Goal: Information Seeking & Learning: Learn about a topic

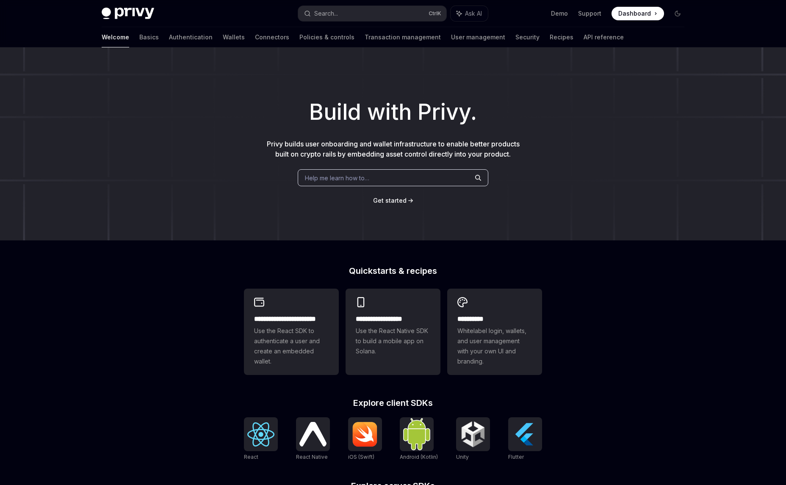
click at [591, 227] on div "Build with Privy. Privy builds user onboarding and wallet infrastructure to ena…" at bounding box center [393, 143] width 786 height 193
click at [562, 16] on link "Demo" at bounding box center [559, 13] width 17 height 8
click at [562, 15] on link "Demo" at bounding box center [559, 13] width 17 height 8
click at [562, 158] on div "Build with Privy. Privy builds user onboarding and wallet infrastructure to ena…" at bounding box center [393, 143] width 786 height 193
click at [223, 36] on link "Wallets" at bounding box center [234, 37] width 22 height 20
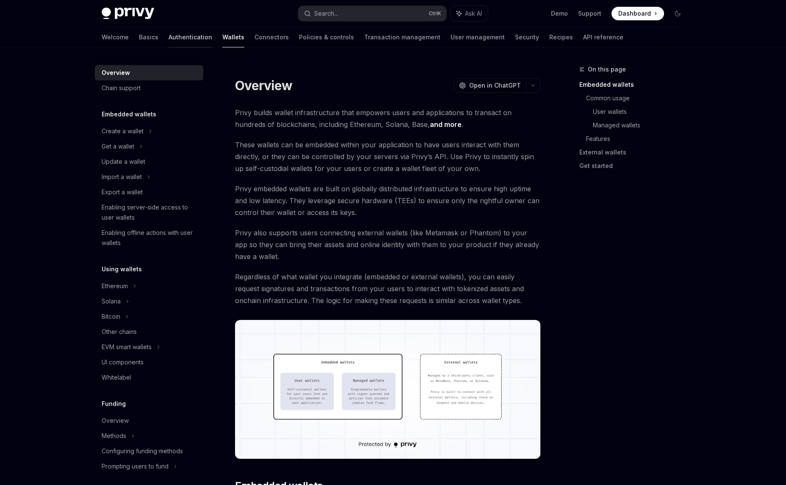
click at [169, 33] on link "Authentication" at bounding box center [191, 37] width 44 height 20
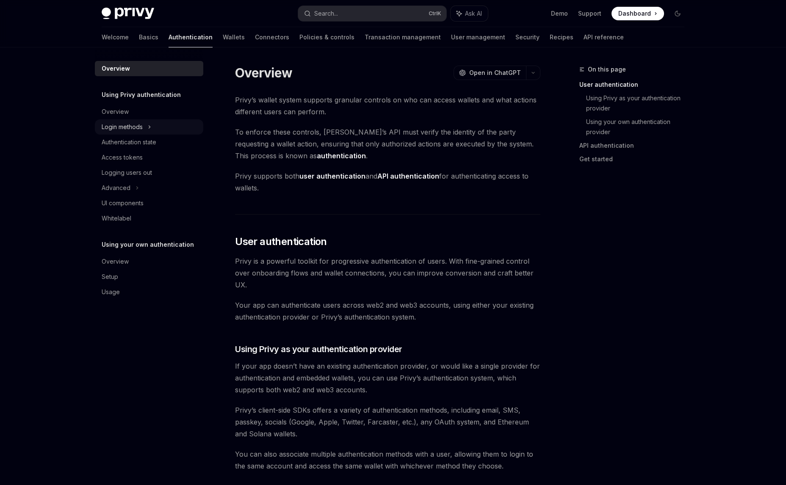
click at [140, 128] on div "Login methods" at bounding box center [122, 127] width 41 height 10
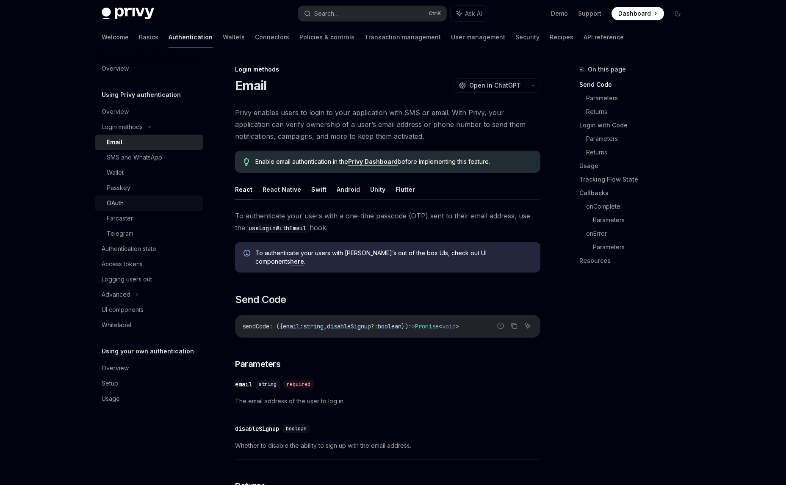
click at [149, 202] on div "OAuth" at bounding box center [152, 203] width 91 height 10
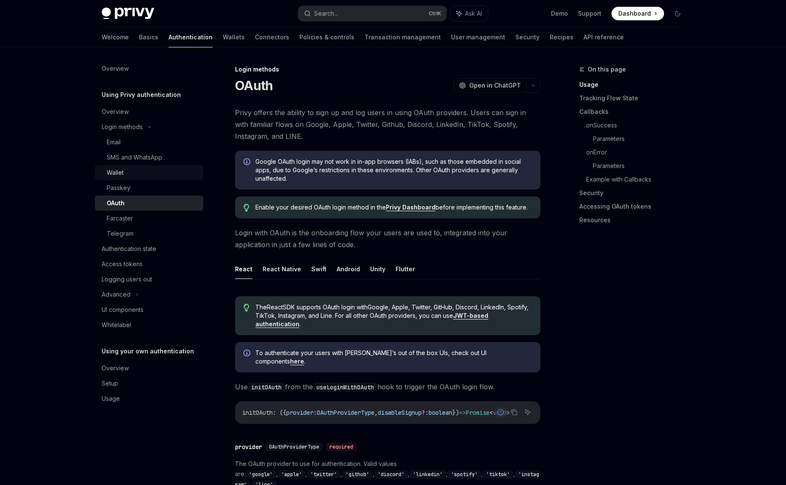
click at [146, 170] on div "Wallet" at bounding box center [152, 173] width 91 height 10
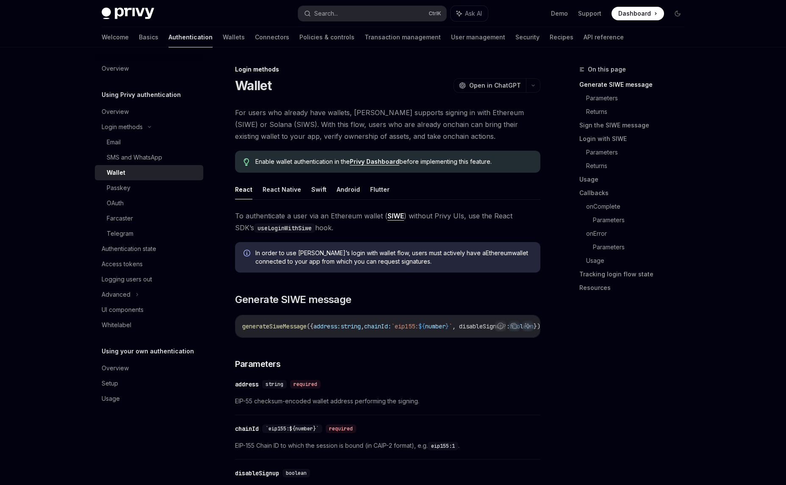
click at [620, 327] on div "On this page Generate SIWE message Parameters Returns Sign the SIWE message Log…" at bounding box center [626, 274] width 129 height 421
click at [630, 337] on div "On this page Generate SIWE message Parameters Returns Sign the SIWE message Log…" at bounding box center [626, 274] width 129 height 421
click at [622, 341] on div "On this page Generate SIWE message Parameters Returns Sign the SIWE message Log…" at bounding box center [626, 274] width 129 height 421
drag, startPoint x: 630, startPoint y: 336, endPoint x: 639, endPoint y: 336, distance: 8.9
click at [630, 336] on div "On this page Generate SIWE message Parameters Returns Sign the SIWE message Log…" at bounding box center [626, 274] width 129 height 421
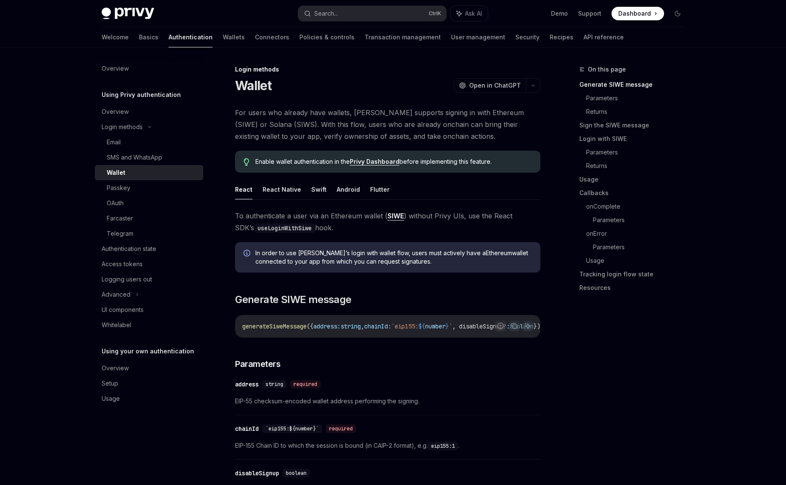
click at [639, 336] on div "On this page Generate SIWE message Parameters Returns Sign the SIWE message Log…" at bounding box center [626, 274] width 129 height 421
click at [637, 337] on div "On this page Generate SIWE message Parameters Returns Sign the SIWE message Log…" at bounding box center [626, 274] width 129 height 421
click at [653, 353] on div "On this page Generate SIWE message Parameters Returns Sign the SIWE message Log…" at bounding box center [626, 274] width 129 height 421
click at [650, 366] on div "On this page Generate SIWE message Parameters Returns Sign the SIWE message Log…" at bounding box center [626, 274] width 129 height 421
click at [666, 351] on div "On this page Generate SIWE message Parameters Returns Sign the SIWE message Log…" at bounding box center [626, 274] width 129 height 421
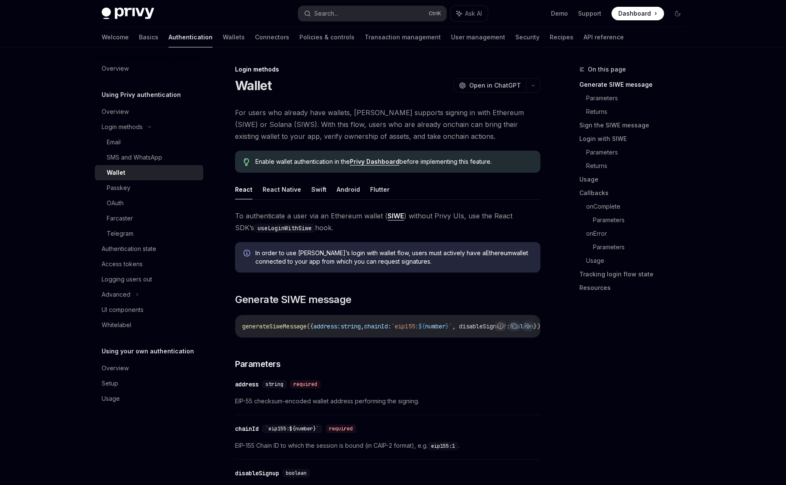
type textarea "*"
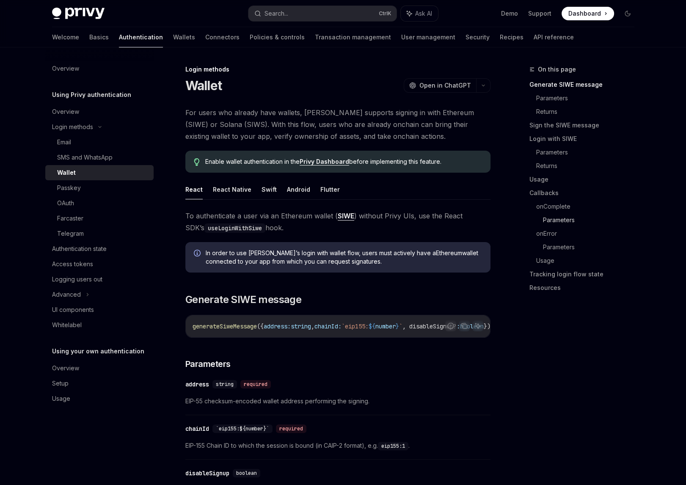
click at [623, 214] on link "Parameters" at bounding box center [592, 220] width 98 height 14
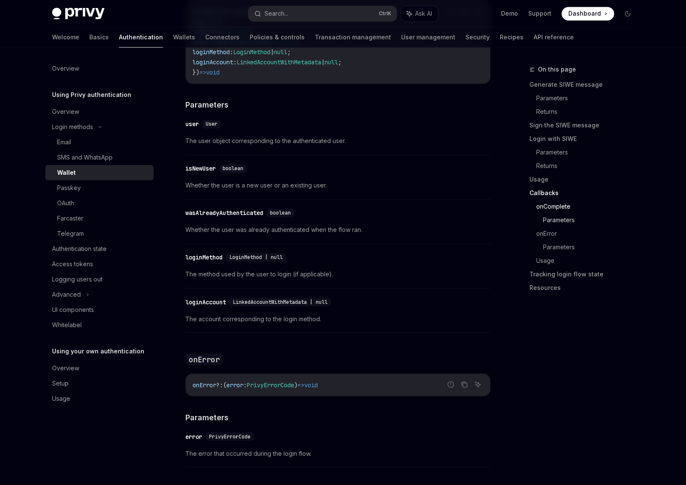
scroll to position [1460, 0]
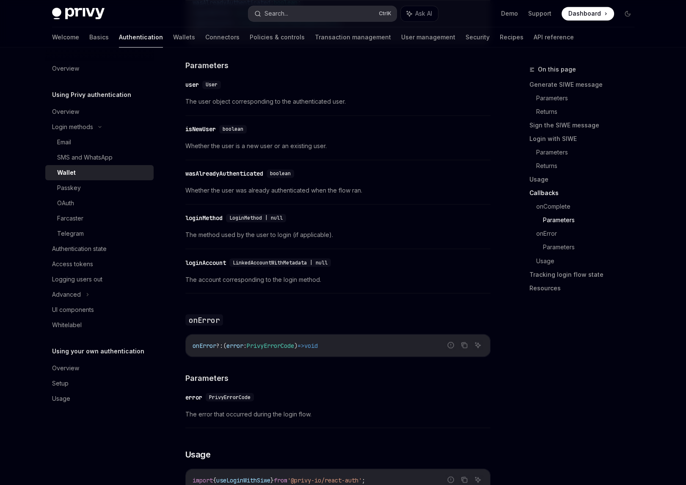
click at [336, 9] on button "Search... Ctrl K" at bounding box center [323, 13] width 148 height 15
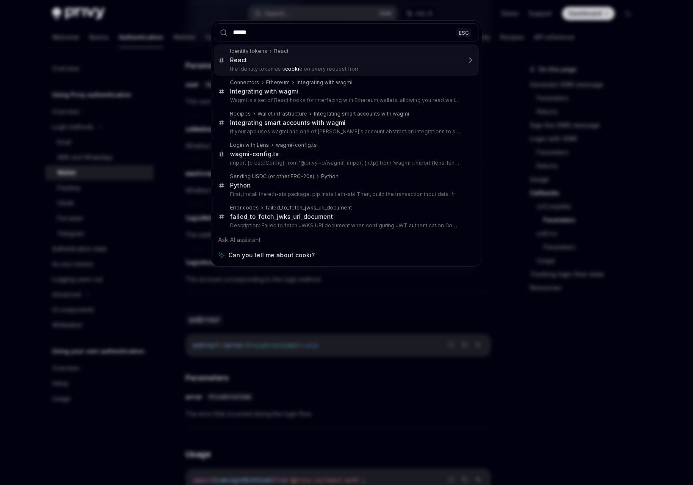
type input "******"
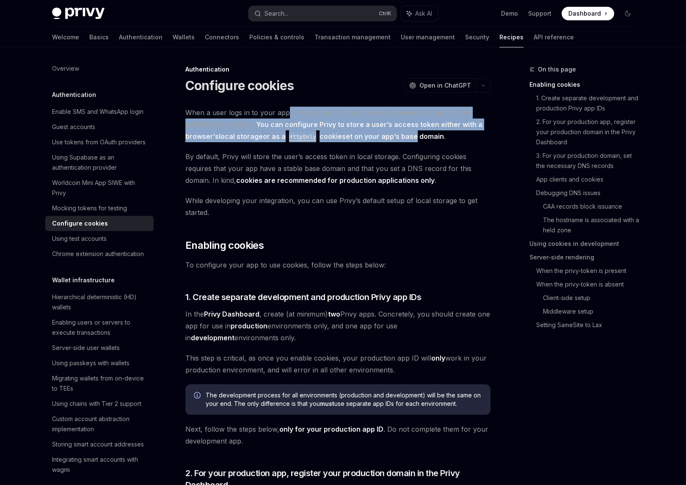
drag, startPoint x: 308, startPoint y: 114, endPoint x: 445, endPoint y: 151, distance: 141.2
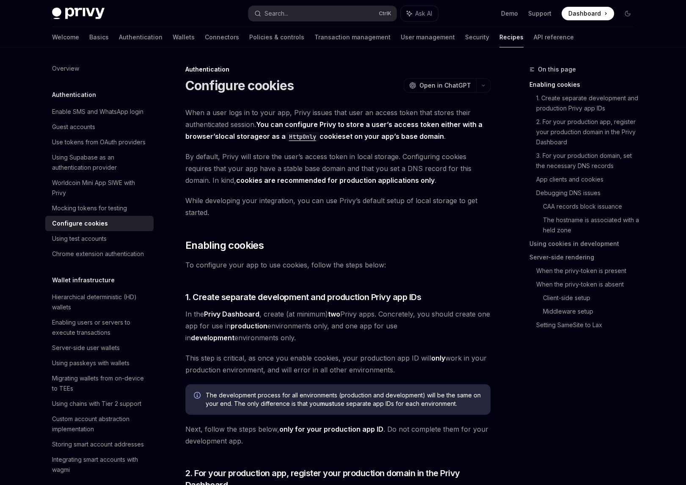
click at [463, 156] on span "By default, Privy will store the user’s access token in local storage. Configur…" at bounding box center [337, 169] width 305 height 36
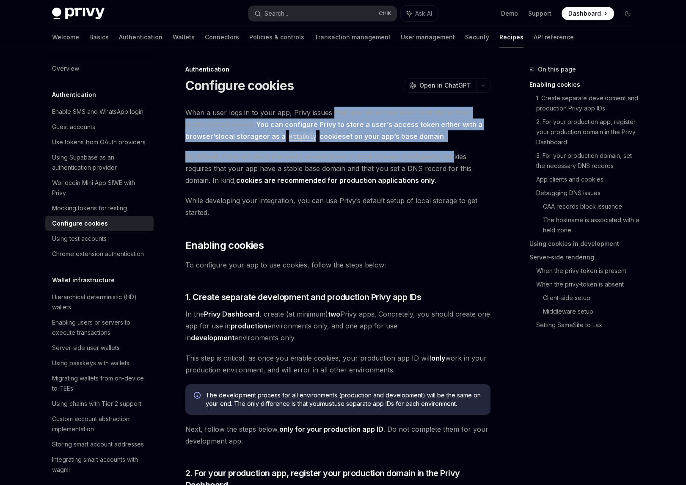
drag, startPoint x: 330, startPoint y: 113, endPoint x: 455, endPoint y: 146, distance: 128.7
drag, startPoint x: 455, startPoint y: 146, endPoint x: 461, endPoint y: 143, distance: 6.8
click at [463, 141] on span "When a user logs in to your app, Privy issues that user an access token that st…" at bounding box center [337, 125] width 305 height 36
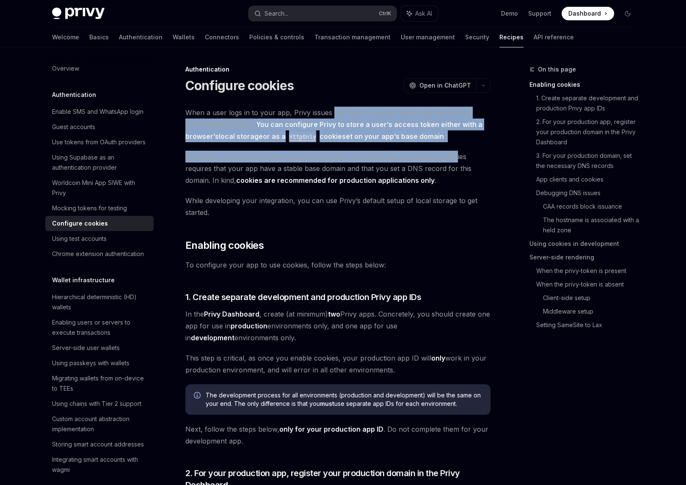
click at [465, 139] on span "When a user logs in to your app, Privy issues that user an access token that st…" at bounding box center [337, 125] width 305 height 36
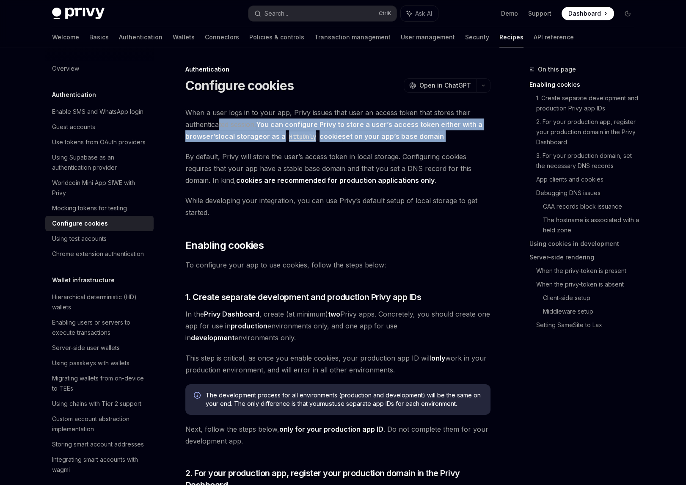
drag, startPoint x: 468, startPoint y: 138, endPoint x: 219, endPoint y: 123, distance: 249.8
click at [219, 123] on span "When a user logs in to your app, Privy issues that user an access token that st…" at bounding box center [337, 125] width 305 height 36
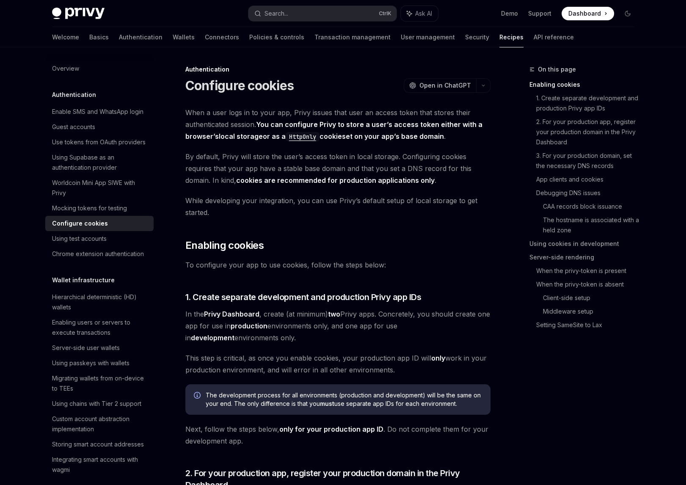
click at [200, 114] on span "When a user logs in to your app, Privy issues that user an access token that st…" at bounding box center [337, 125] width 305 height 36
drag, startPoint x: 191, startPoint y: 111, endPoint x: 459, endPoint y: 137, distance: 268.4
click at [448, 138] on span "When a user logs in to your app, Privy issues that user an access token that st…" at bounding box center [337, 125] width 305 height 36
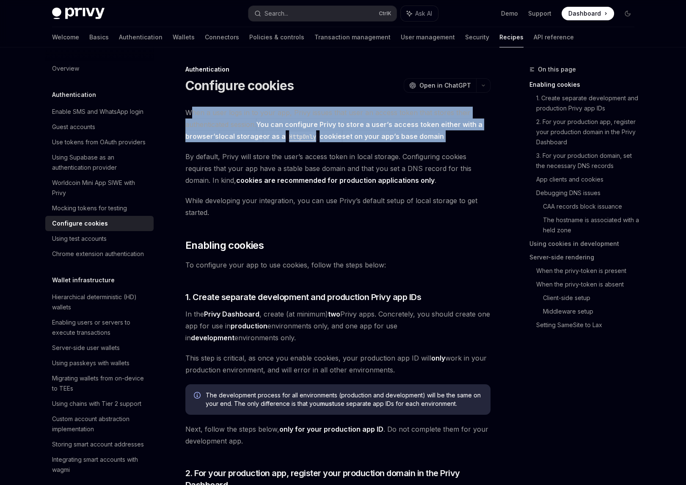
click at [459, 137] on span "When a user logs in to your app, Privy issues that user an access token that st…" at bounding box center [337, 125] width 305 height 36
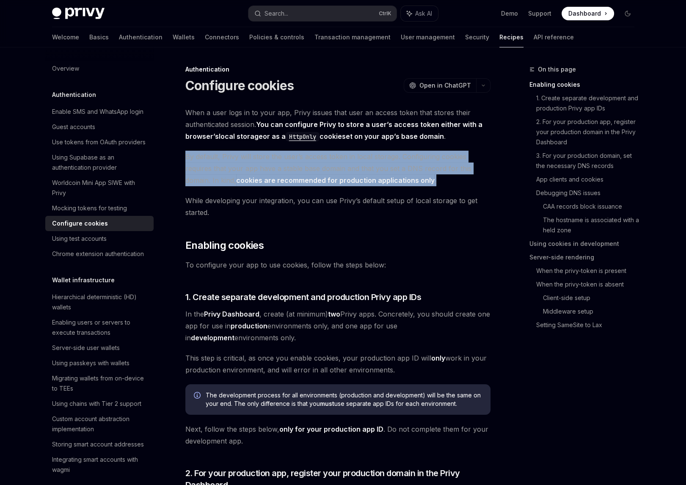
drag, startPoint x: 182, startPoint y: 155, endPoint x: 445, endPoint y: 176, distance: 264.1
click at [447, 176] on span "By default, Privy will store the user’s access token in local storage. Configur…" at bounding box center [337, 169] width 305 height 36
drag, startPoint x: 449, startPoint y: 180, endPoint x: 190, endPoint y: 159, distance: 259.9
click at [190, 159] on span "By default, Privy will store the user’s access token in local storage. Configur…" at bounding box center [337, 169] width 305 height 36
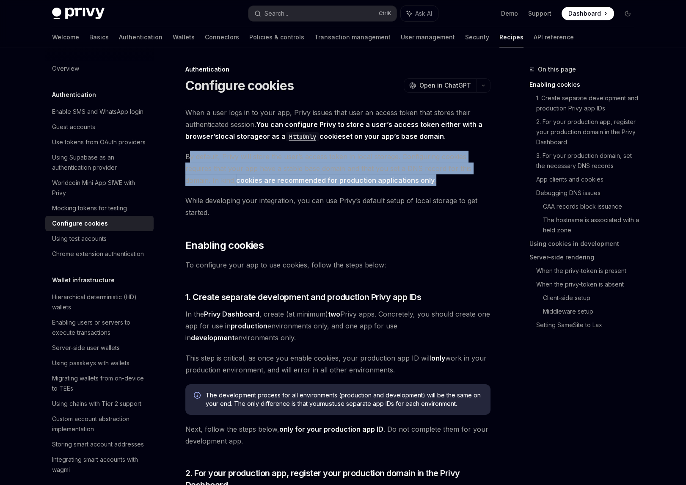
click at [190, 159] on span "By default, Privy will store the user’s access token in local storage. Configur…" at bounding box center [337, 169] width 305 height 36
drag, startPoint x: 181, startPoint y: 156, endPoint x: 455, endPoint y: 177, distance: 275.2
click at [455, 177] on span "By default, Privy will store the user’s access token in local storage. Configur…" at bounding box center [337, 169] width 305 height 36
drag, startPoint x: 455, startPoint y: 177, endPoint x: 216, endPoint y: 155, distance: 239.8
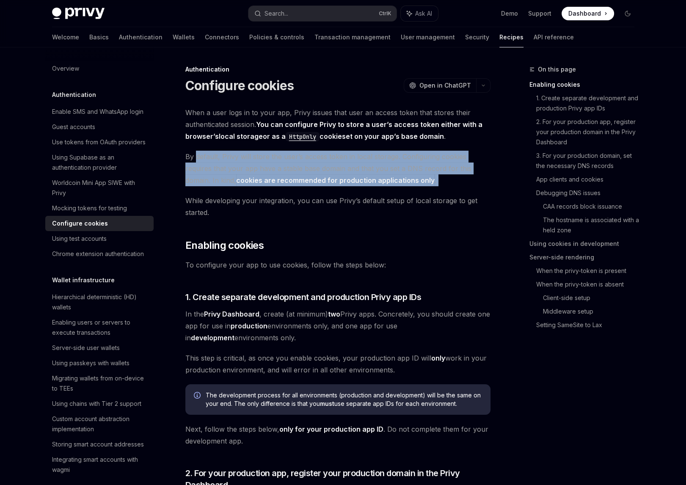
click at [216, 155] on span "By default, Privy will store the user’s access token in local storage. Configur…" at bounding box center [337, 169] width 305 height 36
click at [215, 156] on span "By default, Privy will store the user’s access token in local storage. Configur…" at bounding box center [337, 169] width 305 height 36
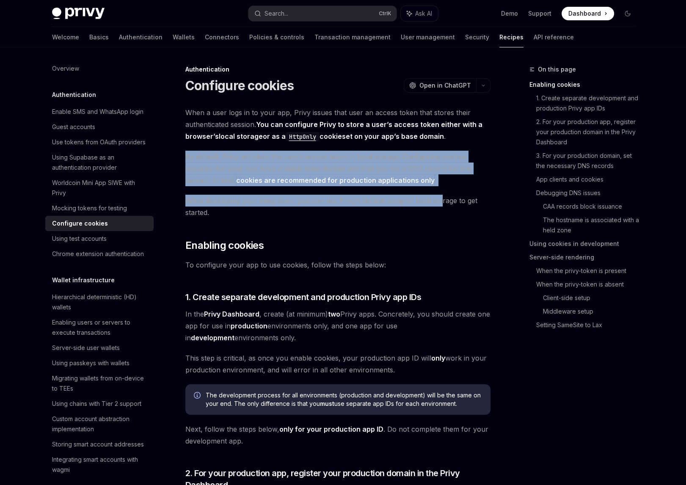
drag, startPoint x: 184, startPoint y: 156, endPoint x: 447, endPoint y: 184, distance: 264.8
drag, startPoint x: 447, startPoint y: 184, endPoint x: 430, endPoint y: 182, distance: 17.1
click at [447, 184] on span "By default, Privy will store the user’s access token in local storage. Configur…" at bounding box center [337, 169] width 305 height 36
click at [411, 182] on strong "cookies are recommended for production applications only" at bounding box center [335, 180] width 199 height 8
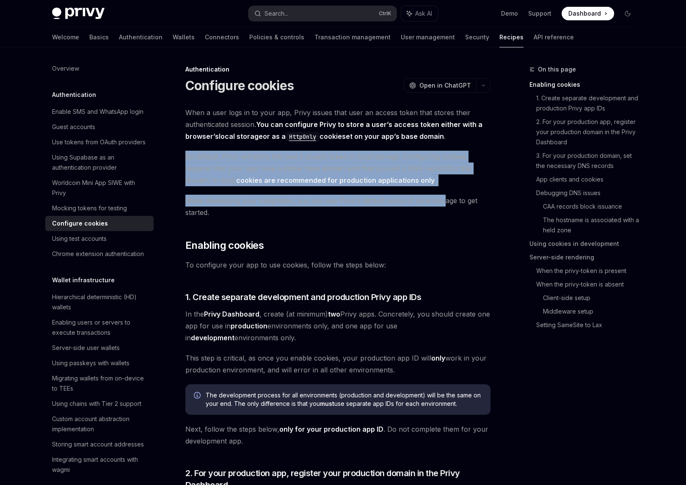
click at [403, 183] on strong "cookies are recommended for production applications only" at bounding box center [335, 180] width 199 height 8
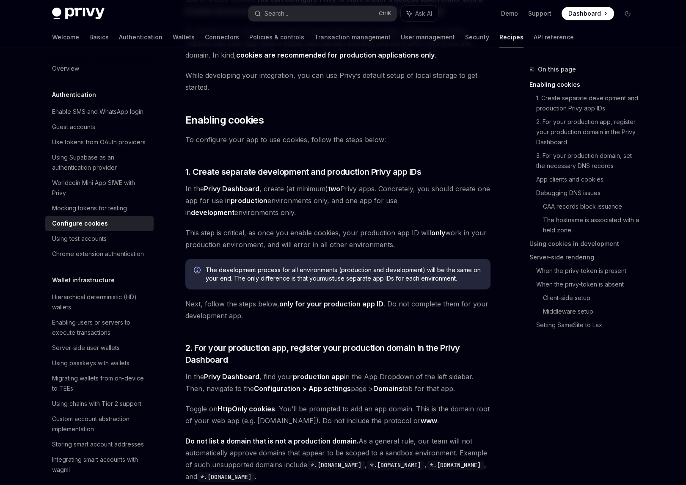
scroll to position [127, 0]
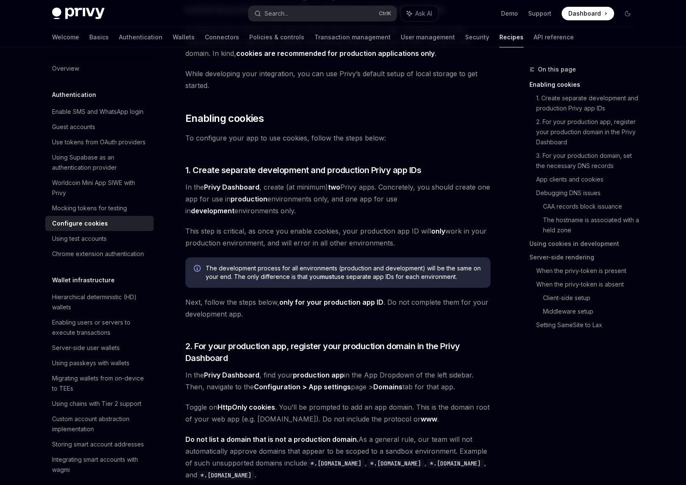
drag, startPoint x: 182, startPoint y: 184, endPoint x: 276, endPoint y: 205, distance: 97.3
click at [279, 206] on span "In the Privy Dashboard , create (at minimum) two Privy apps. Concretely, you sh…" at bounding box center [337, 199] width 305 height 36
drag, startPoint x: 279, startPoint y: 207, endPoint x: 301, endPoint y: 221, distance: 25.7
click at [186, 191] on span "In the Privy Dashboard , create (at minimum) two Privy apps. Concretely, you sh…" at bounding box center [337, 199] width 305 height 36
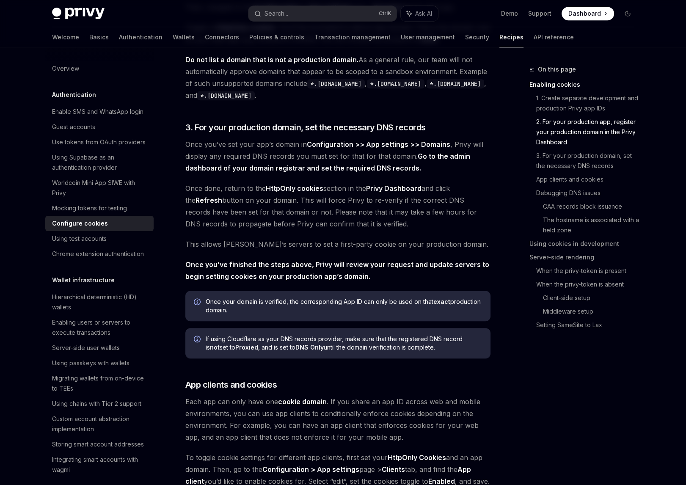
scroll to position [508, 0]
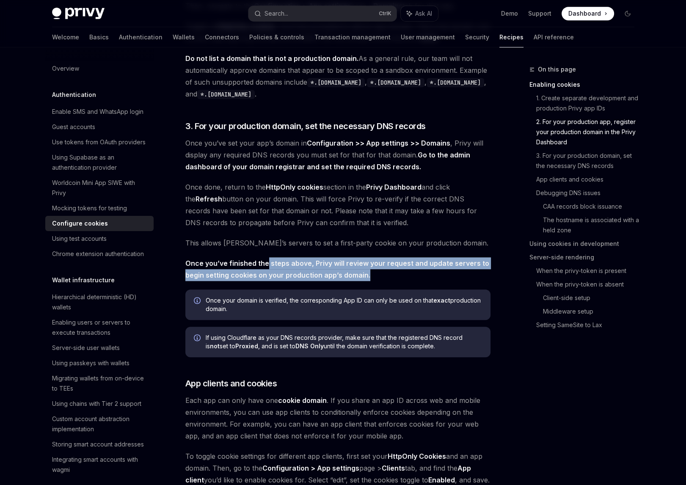
drag, startPoint x: 289, startPoint y: 262, endPoint x: 385, endPoint y: 271, distance: 97.0
click at [385, 271] on span "Once you’ve finished the steps above, Privy will review your request and update…" at bounding box center [337, 269] width 305 height 24
click at [388, 272] on span "Once you’ve finished the steps above, Privy will review your request and update…" at bounding box center [337, 269] width 305 height 24
drag, startPoint x: 392, startPoint y: 274, endPoint x: 229, endPoint y: 265, distance: 164.1
click at [229, 265] on span "Once you’ve finished the steps above, Privy will review your request and update…" at bounding box center [337, 269] width 305 height 24
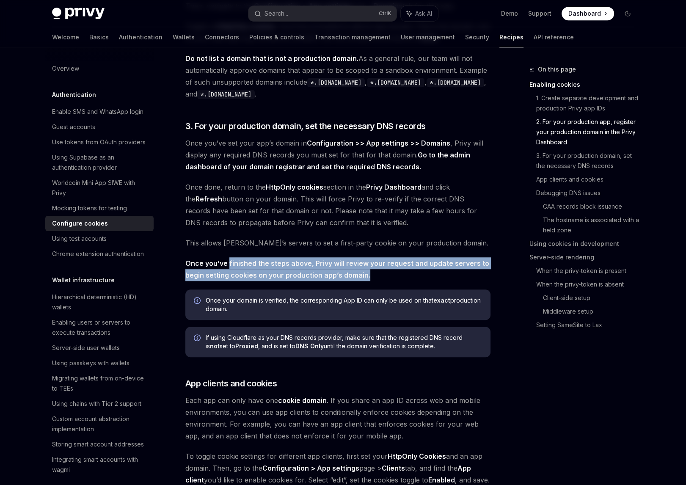
click at [417, 280] on span "Once you’ve finished the steps above, Privy will review your request and update…" at bounding box center [337, 269] width 305 height 24
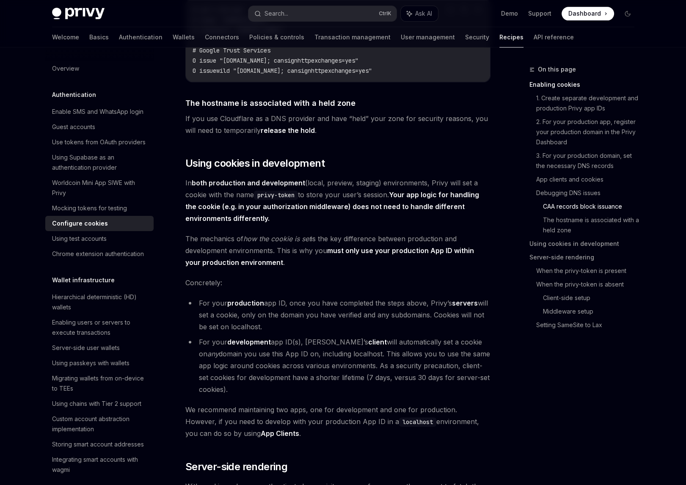
scroll to position [1270, 0]
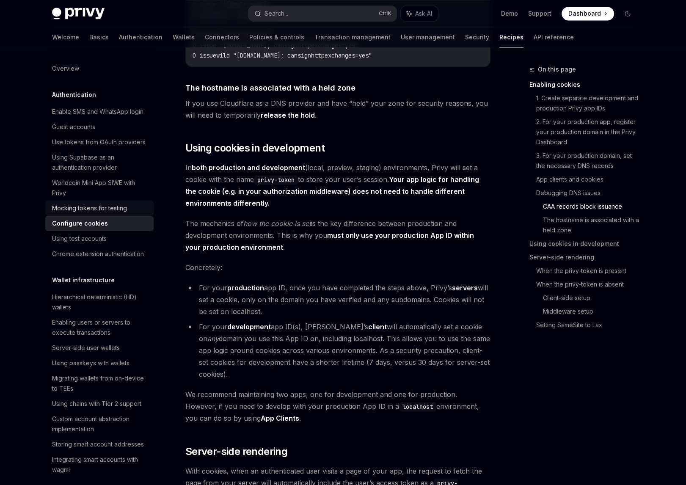
click at [103, 213] on div "Mocking tokens for testing" at bounding box center [89, 208] width 75 height 10
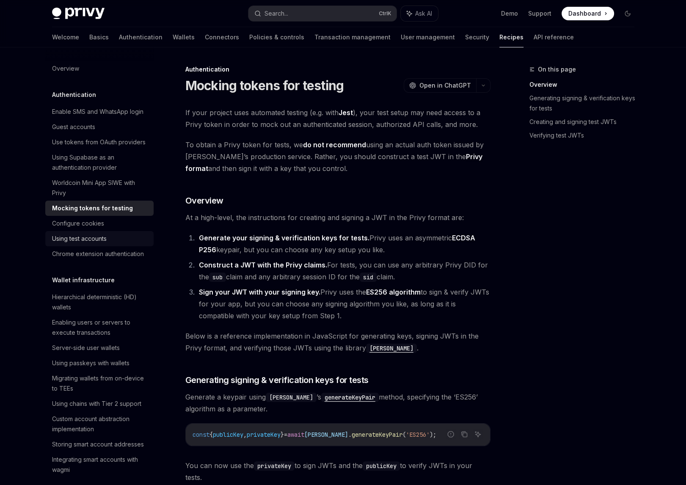
click at [93, 244] on div "Using test accounts" at bounding box center [79, 239] width 55 height 10
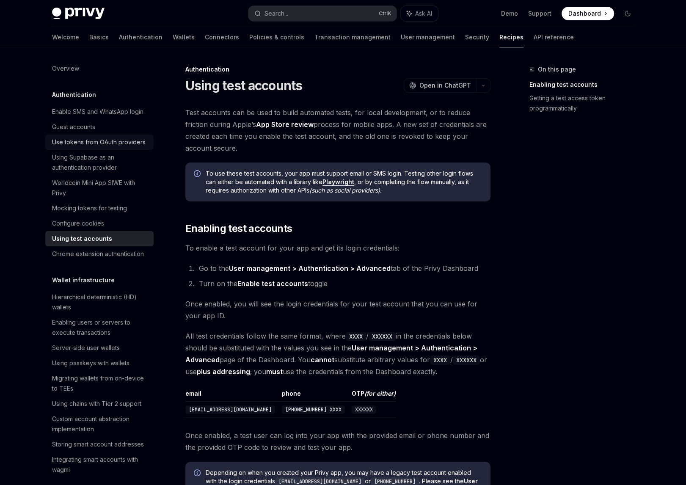
click at [83, 147] on div "Use tokens from OAuth providers" at bounding box center [99, 142] width 94 height 10
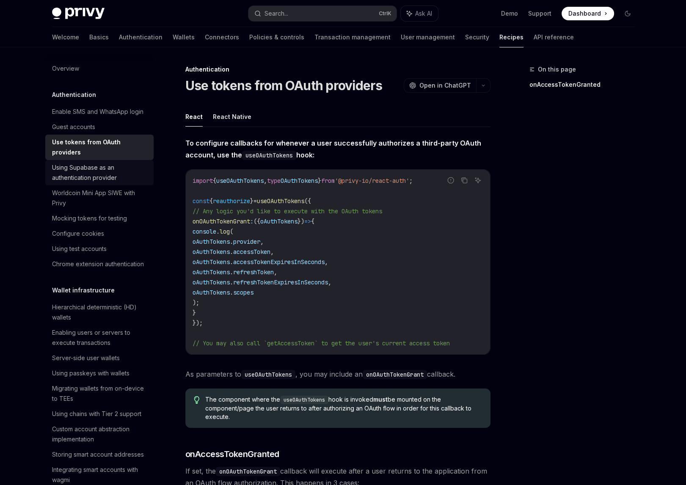
click at [101, 177] on div "Using Supabase as an authentication provider" at bounding box center [100, 173] width 97 height 20
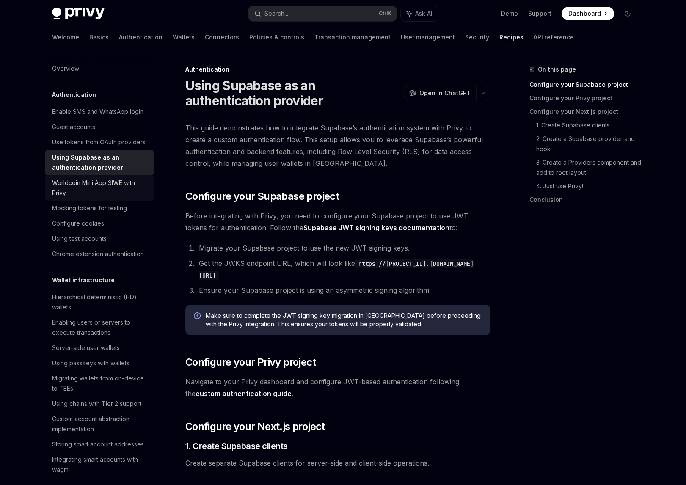
click at [110, 198] on div "Worldcoin Mini App SIWE with Privy" at bounding box center [100, 188] width 97 height 20
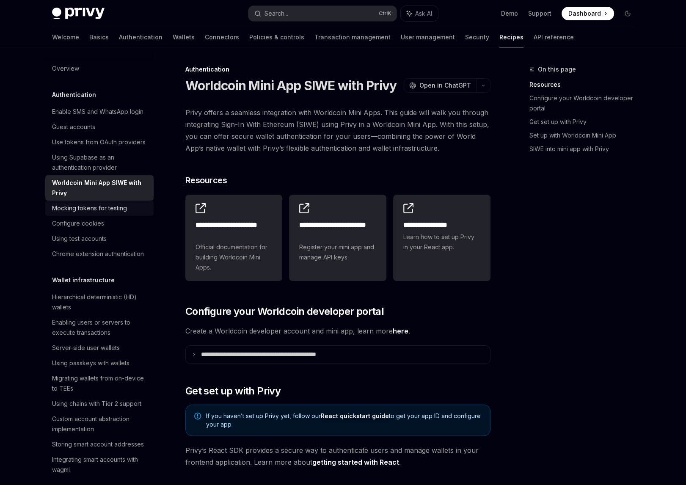
click at [113, 213] on div "Mocking tokens for testing" at bounding box center [89, 208] width 75 height 10
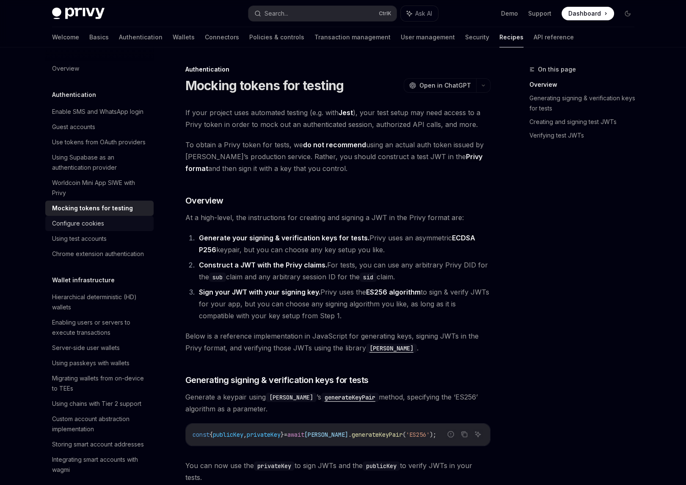
click at [120, 229] on div "Configure cookies" at bounding box center [100, 223] width 97 height 10
type textarea "*"
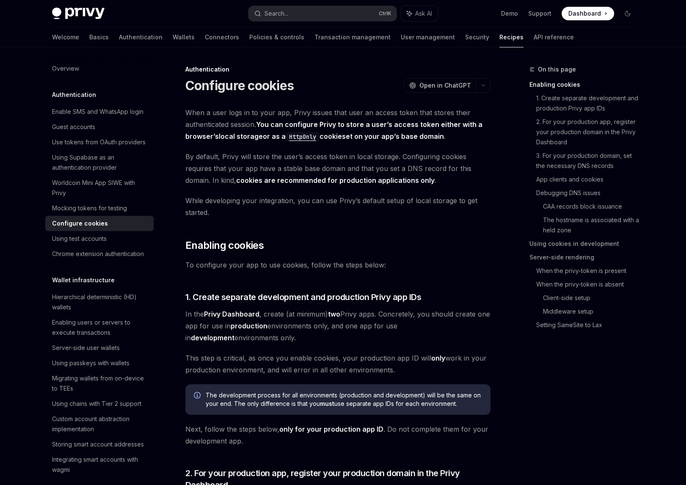
click at [408, 218] on span "While developing your integration, you can use Privy’s default setup of local s…" at bounding box center [337, 207] width 305 height 24
drag, startPoint x: 408, startPoint y: 218, endPoint x: 390, endPoint y: 216, distance: 18.3
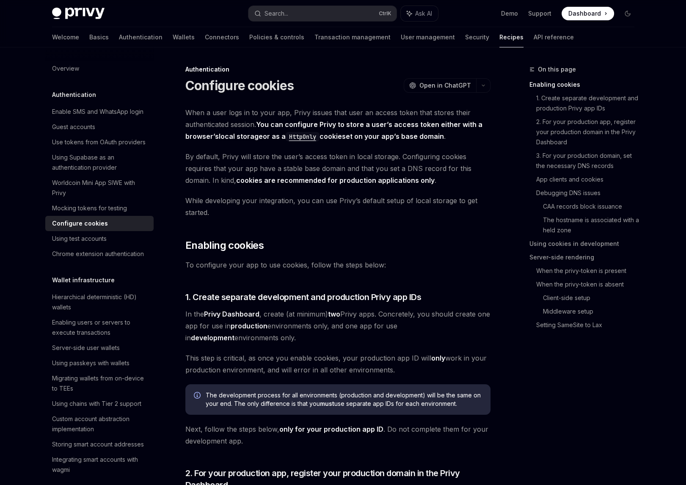
click at [390, 216] on span "While developing your integration, you can use Privy’s default setup of local s…" at bounding box center [337, 207] width 305 height 24
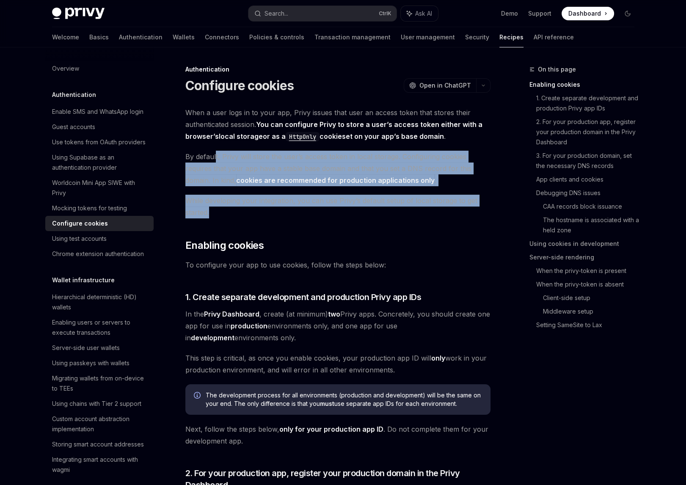
drag, startPoint x: 390, startPoint y: 216, endPoint x: 216, endPoint y: 156, distance: 183.4
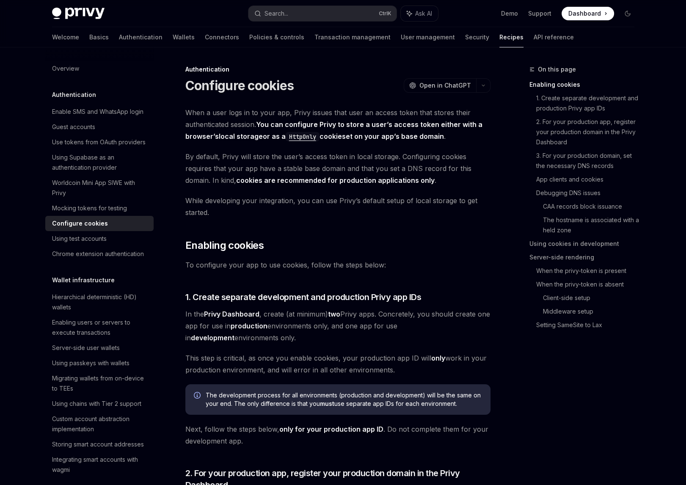
click at [479, 83] on button "button" at bounding box center [483, 85] width 14 height 14
click at [391, 217] on span "While developing your integration, you can use Privy’s default setup of local s…" at bounding box center [337, 207] width 305 height 24
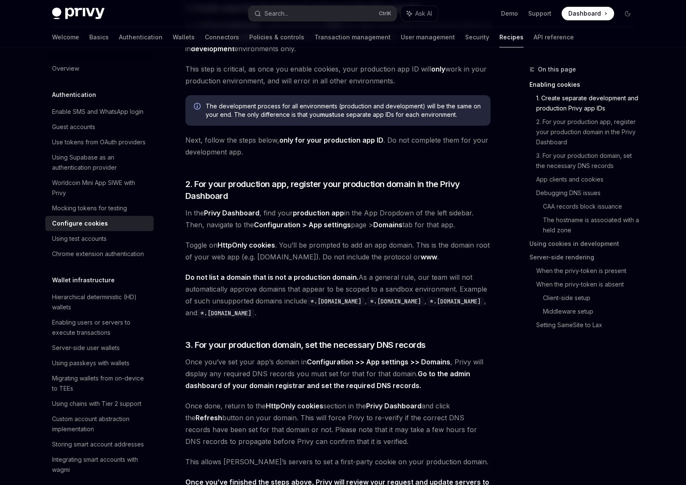
scroll to position [296, 0]
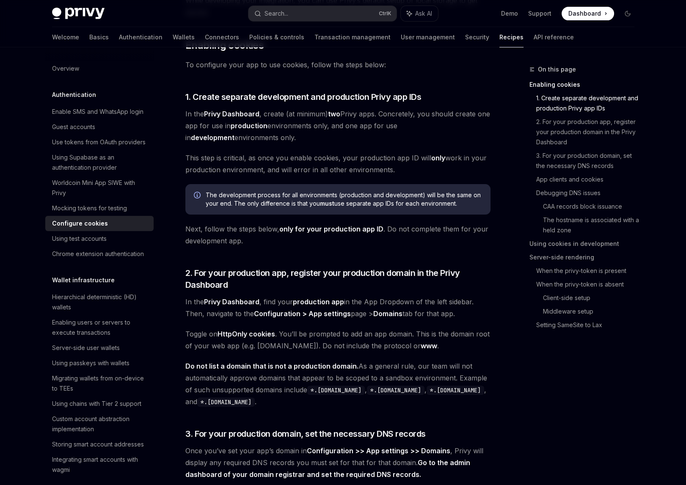
scroll to position [296, 0]
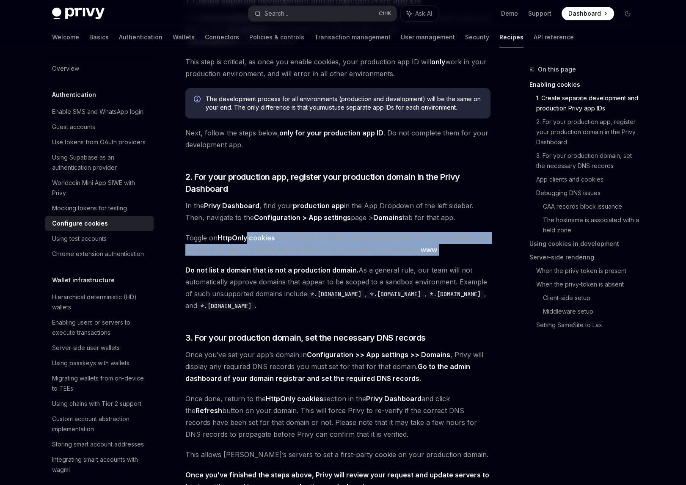
drag, startPoint x: 268, startPoint y: 233, endPoint x: 448, endPoint y: 247, distance: 180.4
click at [448, 247] on span "Toggle on HttpOnly cookies . You’ll be prompted to add an app domain. This is t…" at bounding box center [337, 244] width 305 height 24
click at [447, 250] on span "Toggle on HttpOnly cookies . You’ll be prompted to add an app domain. This is t…" at bounding box center [337, 244] width 305 height 24
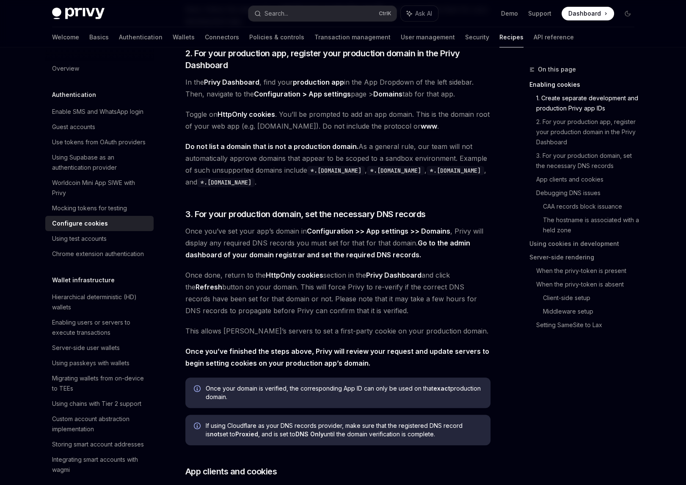
scroll to position [423, 0]
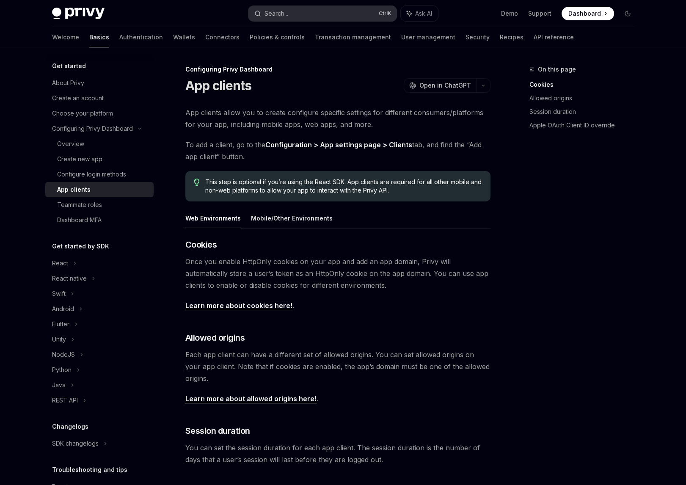
click at [355, 8] on button "Search... Ctrl K" at bounding box center [323, 13] width 148 height 15
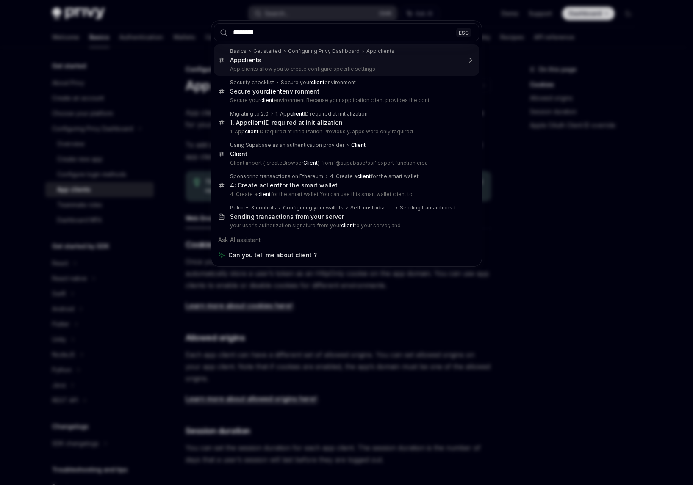
type input "*********"
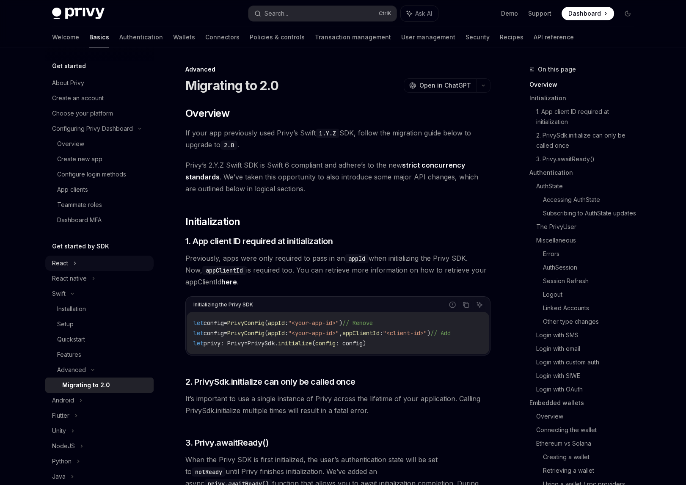
click at [122, 265] on div "React" at bounding box center [99, 263] width 108 height 15
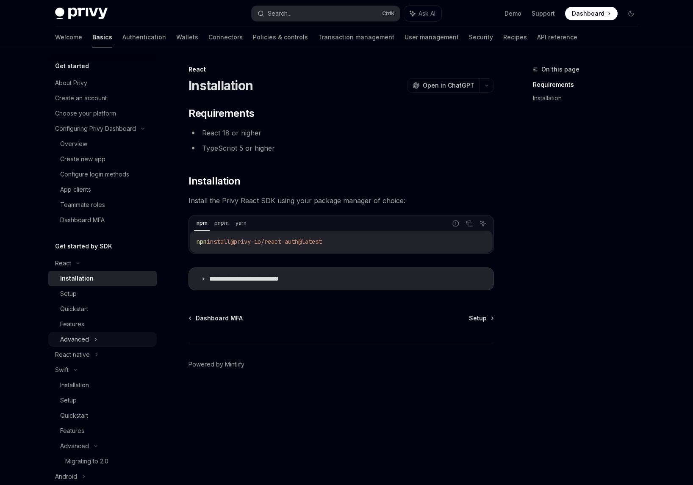
click at [99, 334] on div "Advanced" at bounding box center [102, 339] width 108 height 15
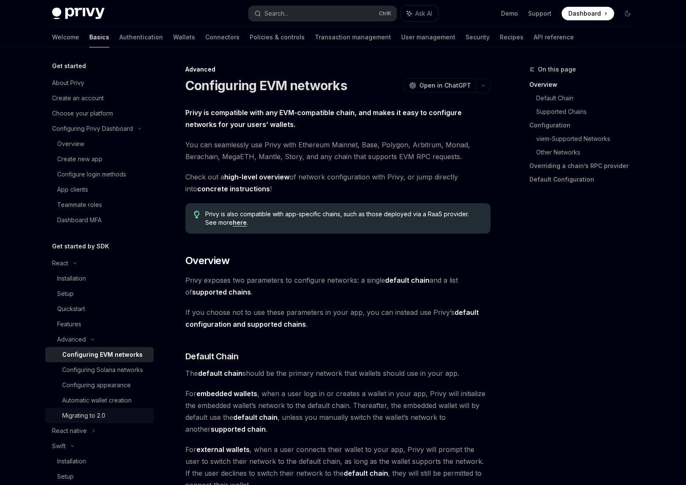
click at [112, 421] on div "Migrating to 2.0" at bounding box center [105, 416] width 86 height 10
type textarea "*"
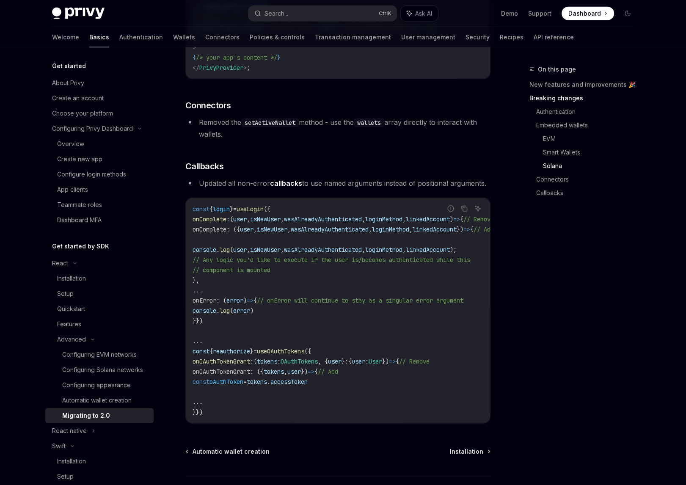
scroll to position [2286, 0]
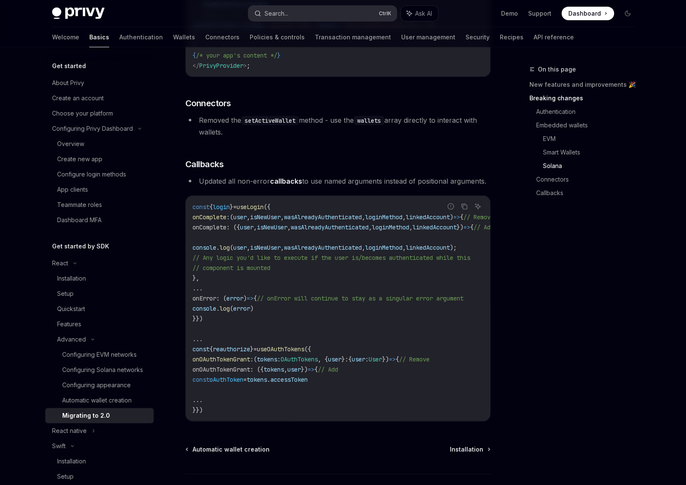
click at [325, 16] on button "Search... Ctrl K" at bounding box center [323, 13] width 148 height 15
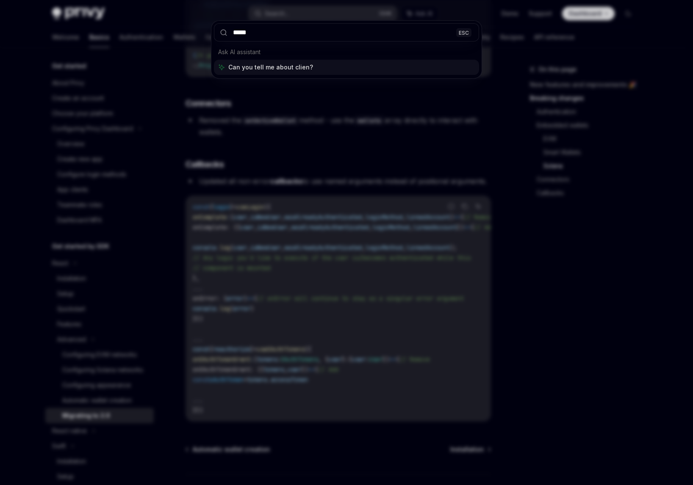
type input "******"
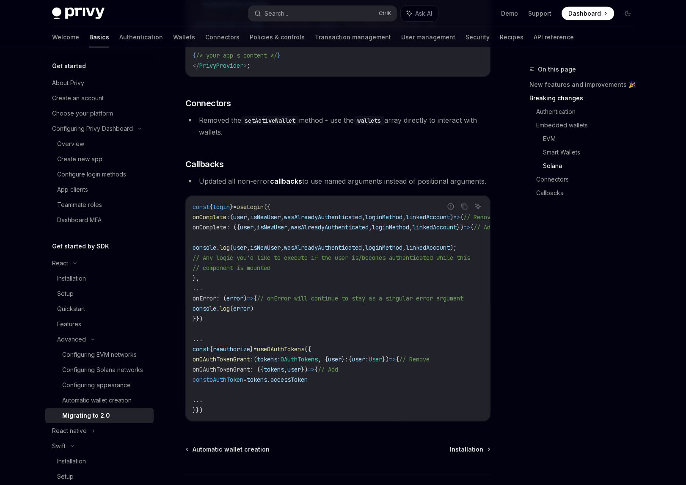
scroll to position [47, 0]
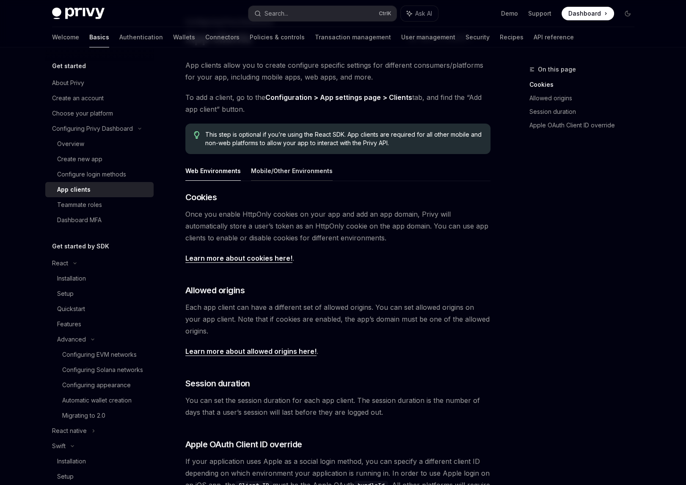
click at [309, 173] on button "Mobile/Other Environments" at bounding box center [292, 171] width 82 height 20
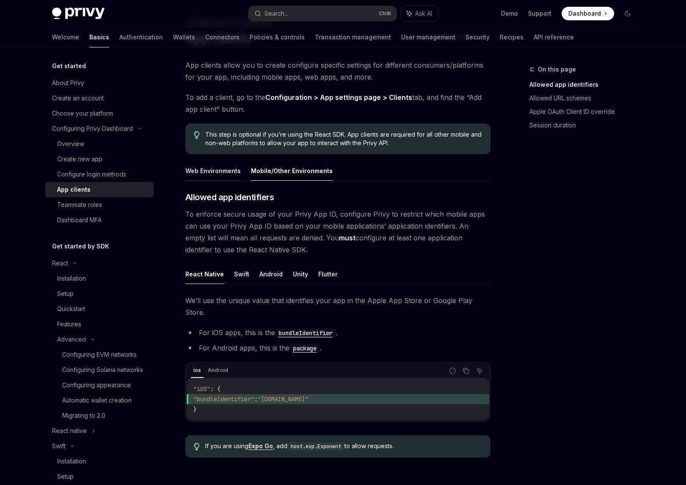
click at [218, 170] on button "Web Environments" at bounding box center [212, 171] width 55 height 20
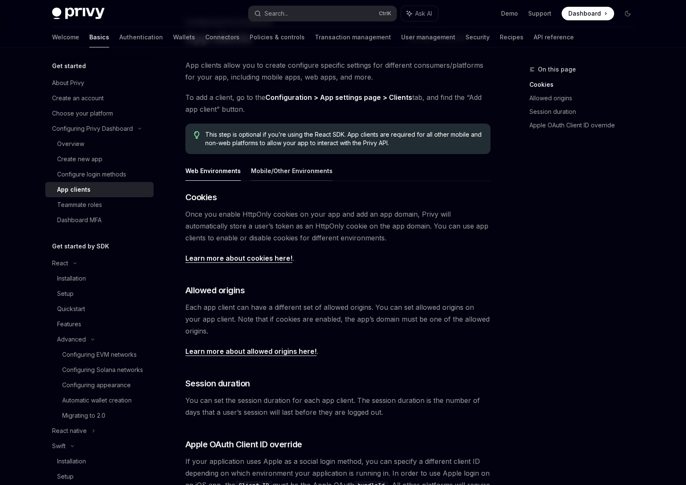
click at [276, 168] on button "Mobile/Other Environments" at bounding box center [292, 171] width 82 height 20
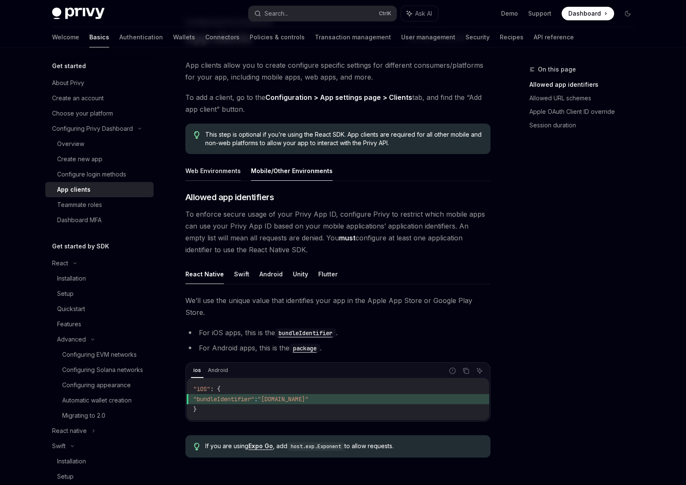
click at [212, 169] on button "Web Environments" at bounding box center [212, 171] width 55 height 20
type textarea "*"
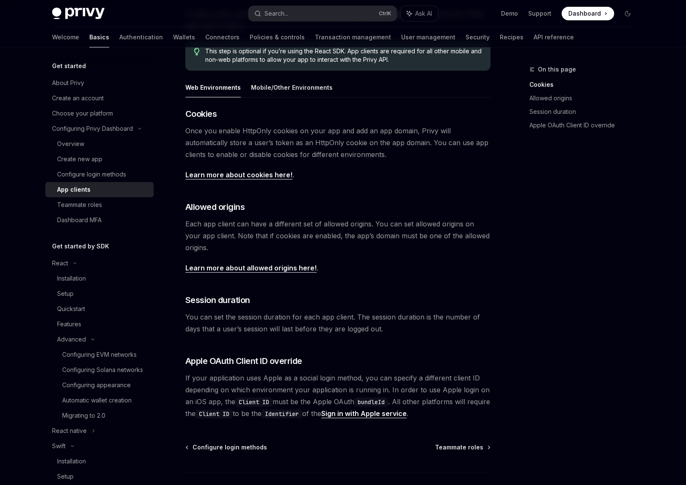
scroll to position [132, 0]
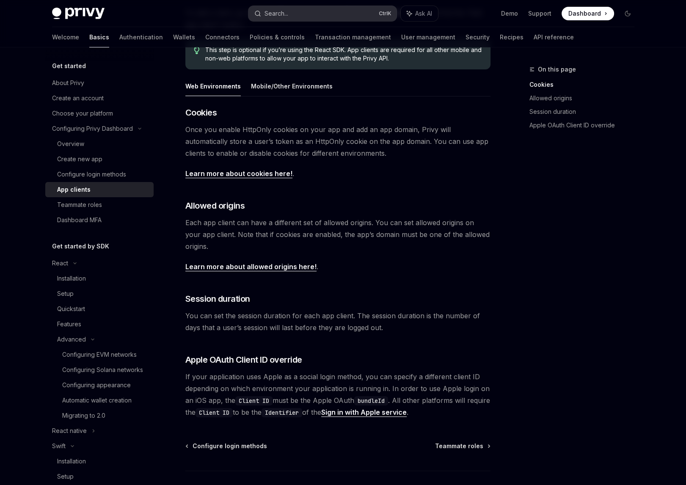
click at [345, 12] on button "Search... Ctrl K" at bounding box center [323, 13] width 148 height 15
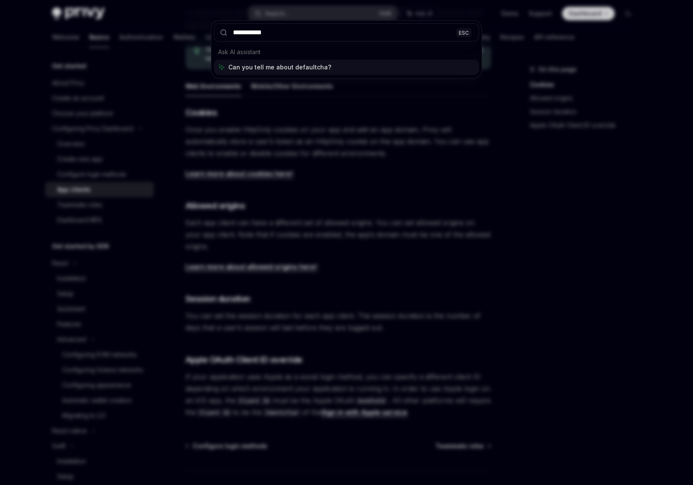
type input "**********"
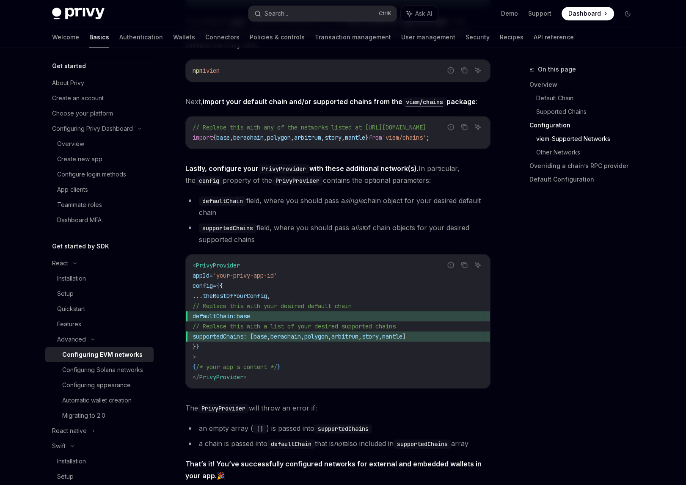
scroll to position [964, 0]
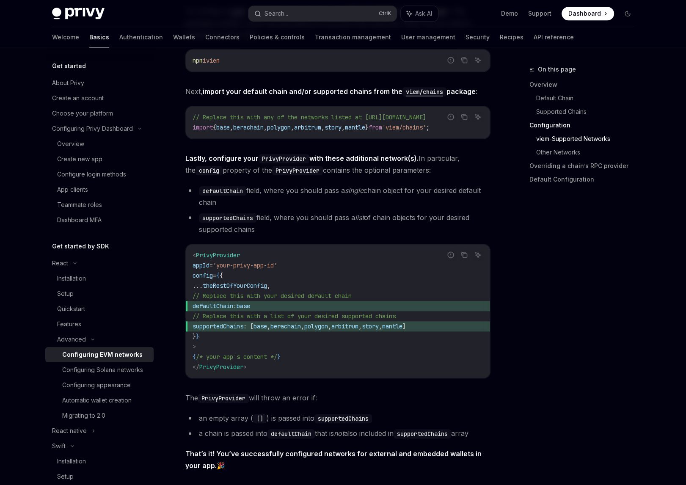
click at [591, 233] on div "On this page Overview Default Chain Supported Chains Configuration viem-Support…" at bounding box center [577, 274] width 129 height 421
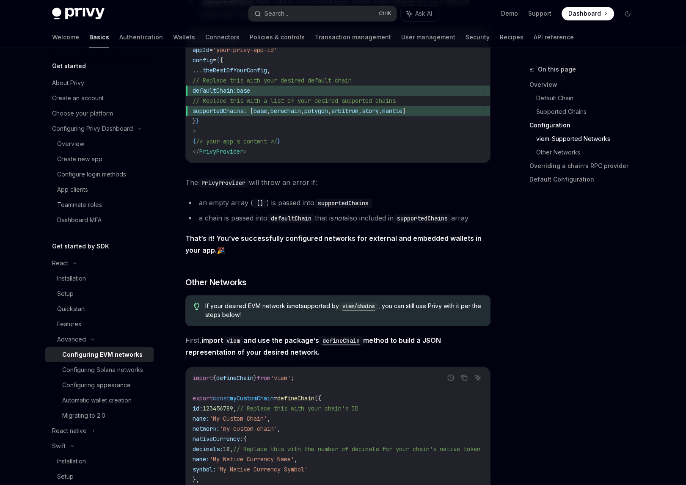
scroll to position [1175, 0]
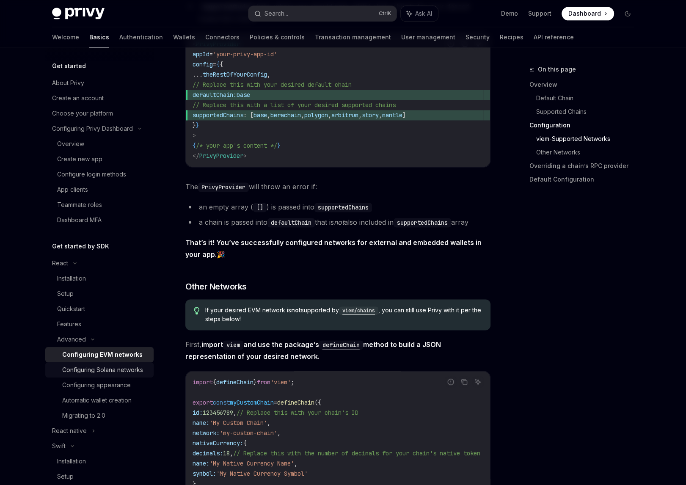
click at [88, 372] on div "Configuring Solana networks" at bounding box center [102, 370] width 81 height 10
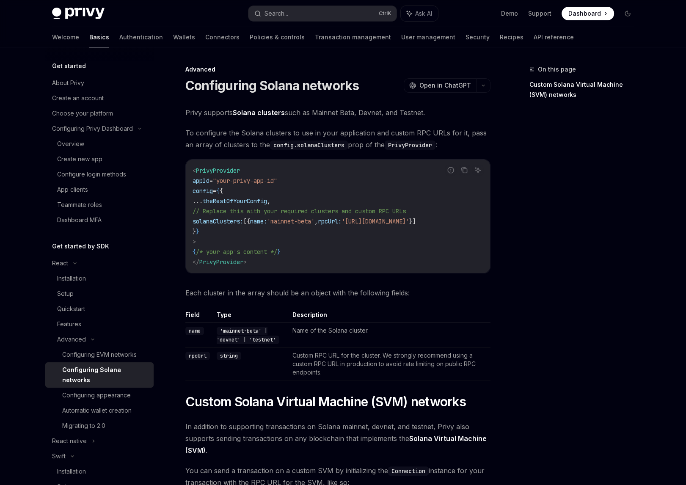
click at [304, 271] on div "< PrivyProvider appId = "your-privy-app-id" config = { { ... theRestOfYourConfi…" at bounding box center [338, 216] width 304 height 113
drag, startPoint x: 207, startPoint y: 221, endPoint x: 486, endPoint y: 220, distance: 279.4
click at [484, 220] on code "< PrivyProvider appId = "your-privy-app-id" config = { { ... theRestOfYourConfi…" at bounding box center [338, 217] width 291 height 102
copy span "solanaClusters: [{ name: 'mainnet-beta' , rpcUrl: 'https://api.mainnet-beta.sol…"
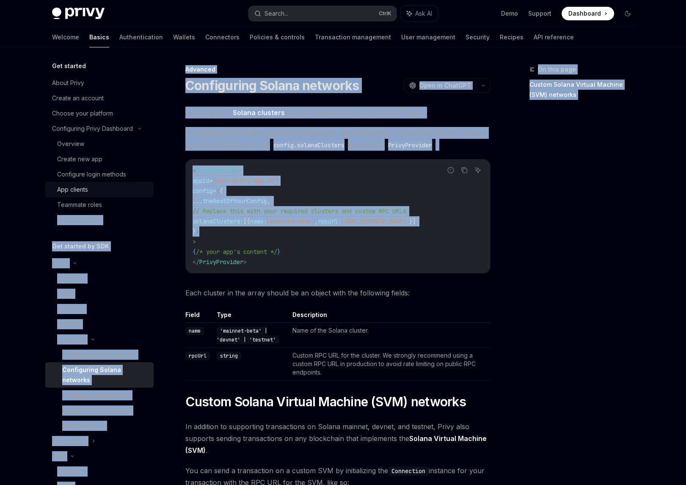
scroll to position [0, 0]
drag, startPoint x: 373, startPoint y: 235, endPoint x: 105, endPoint y: 199, distance: 270.4
click at [92, 194] on div "Get started About Privy Create an account Choose your platform Configuring Priv…" at bounding box center [343, 387] width 623 height 680
click at [504, 273] on div "On this page Custom Solana Virtual Machine (SVM) networks Advanced Configuring …" at bounding box center [343, 387] width 596 height 680
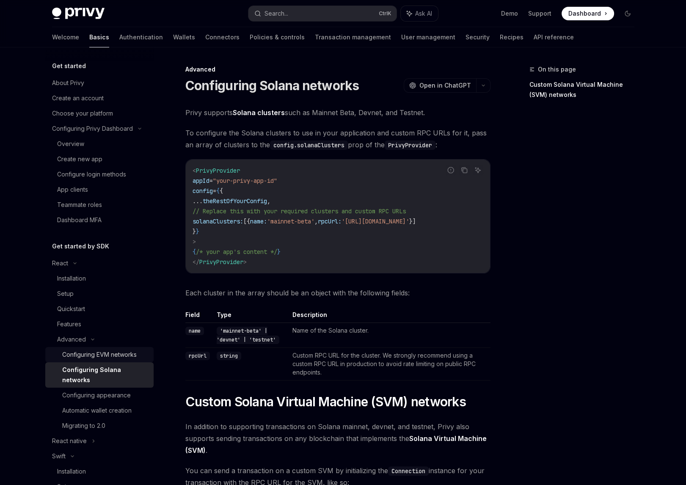
click at [89, 354] on div "Configuring EVM networks" at bounding box center [99, 355] width 75 height 10
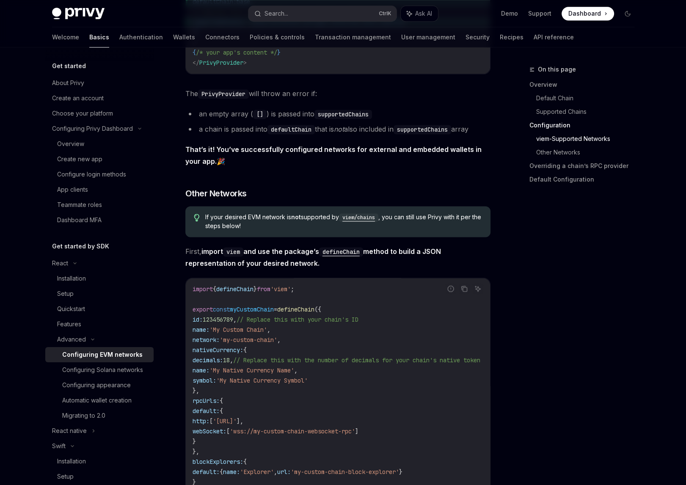
scroll to position [1270, 0]
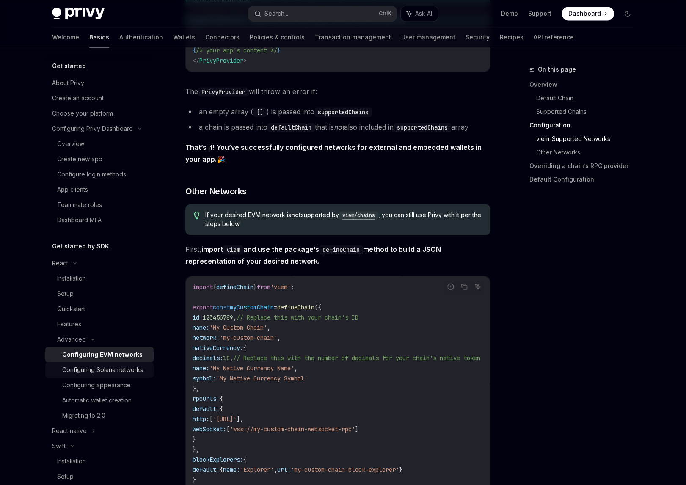
click at [108, 368] on div "Configuring Solana networks" at bounding box center [102, 370] width 81 height 10
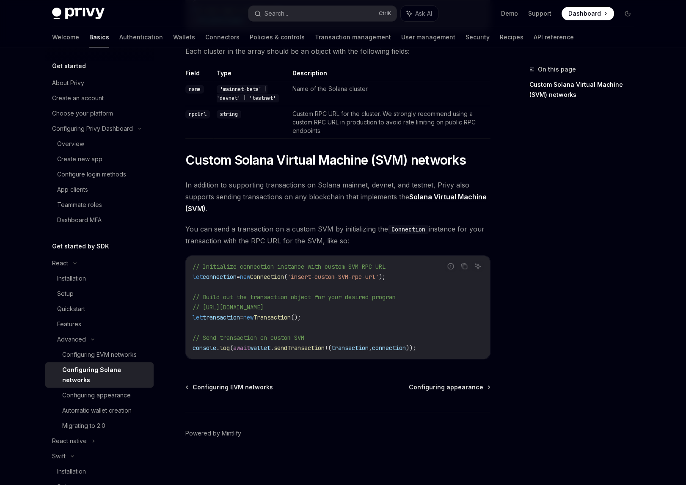
scroll to position [245, 0]
click at [118, 409] on div "Automatic wallet creation" at bounding box center [96, 411] width 69 height 10
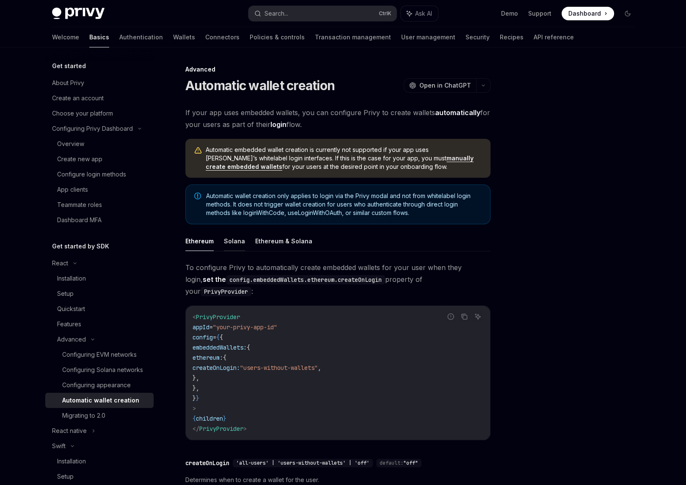
click at [242, 243] on button "Solana" at bounding box center [234, 241] width 21 height 20
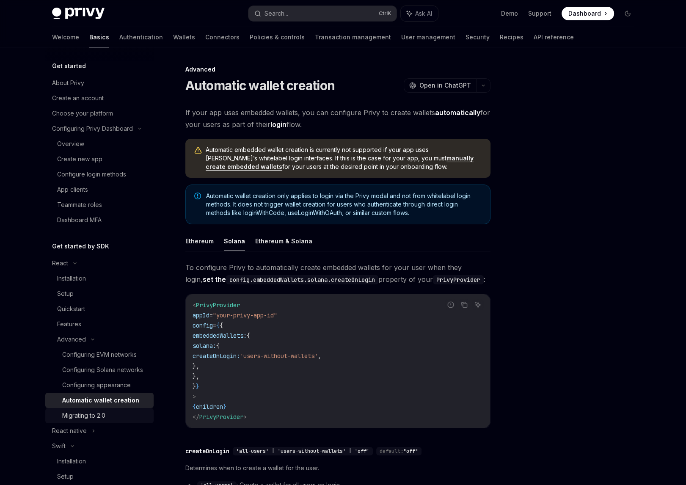
click at [117, 421] on div "Migrating to 2.0" at bounding box center [105, 416] width 86 height 10
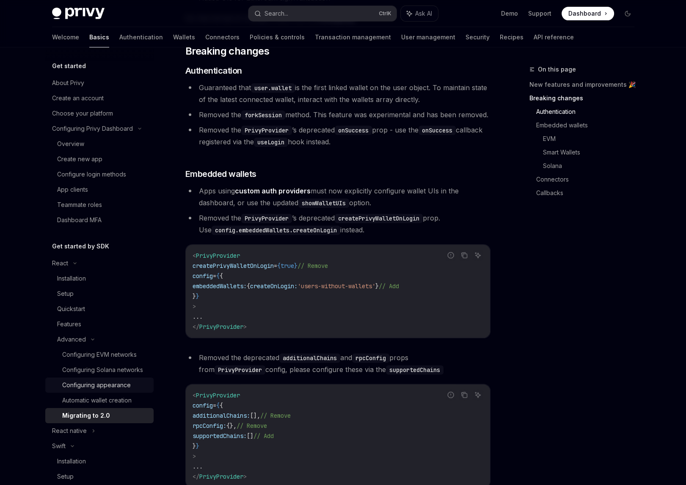
scroll to position [254, 0]
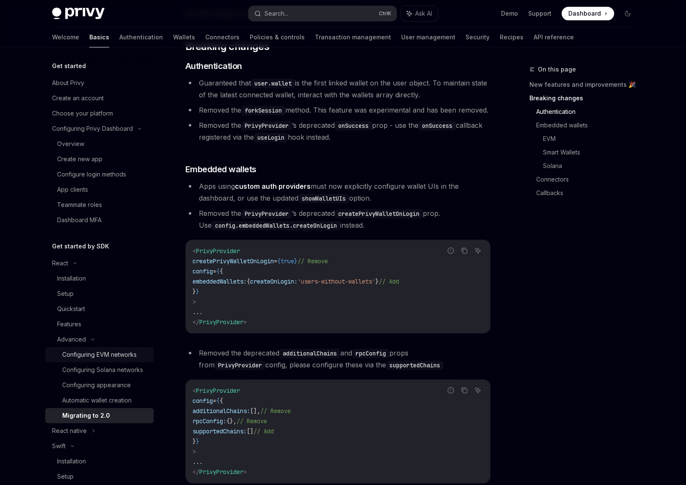
click at [96, 356] on div "Configuring EVM networks" at bounding box center [99, 355] width 75 height 10
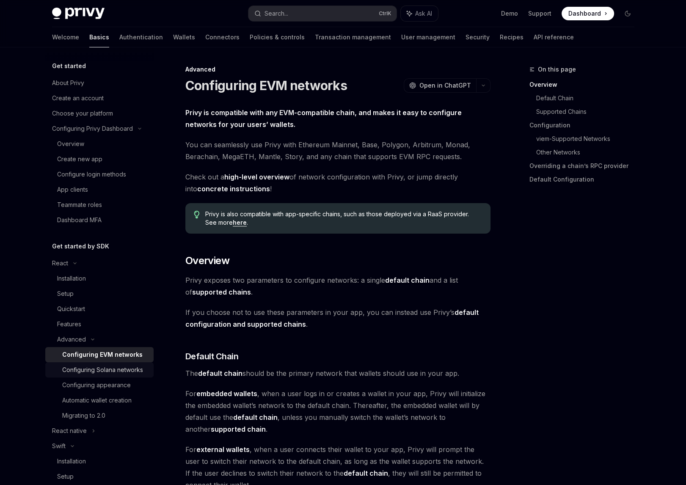
click at [95, 373] on div "Configuring Solana networks" at bounding box center [102, 370] width 81 height 10
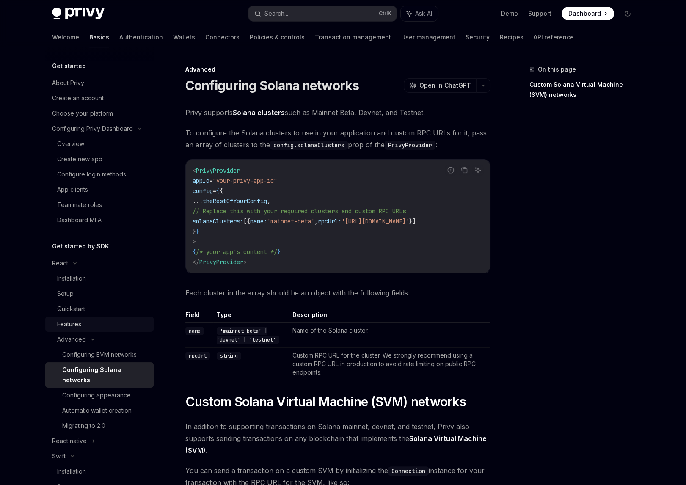
click at [90, 327] on div "Features" at bounding box center [102, 324] width 91 height 10
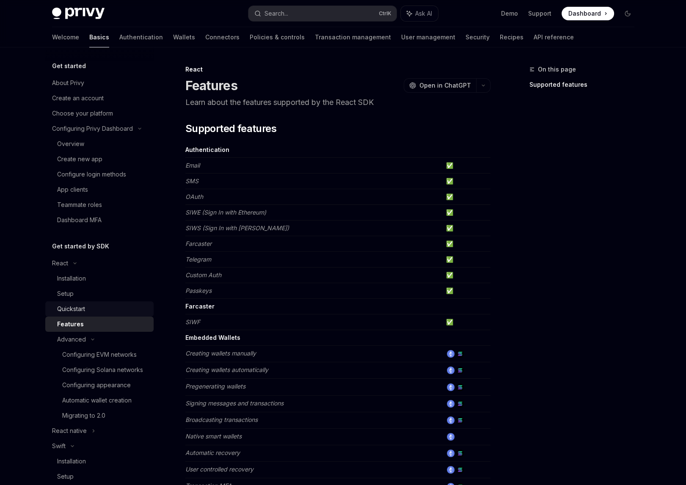
click at [94, 311] on div "Quickstart" at bounding box center [102, 309] width 91 height 10
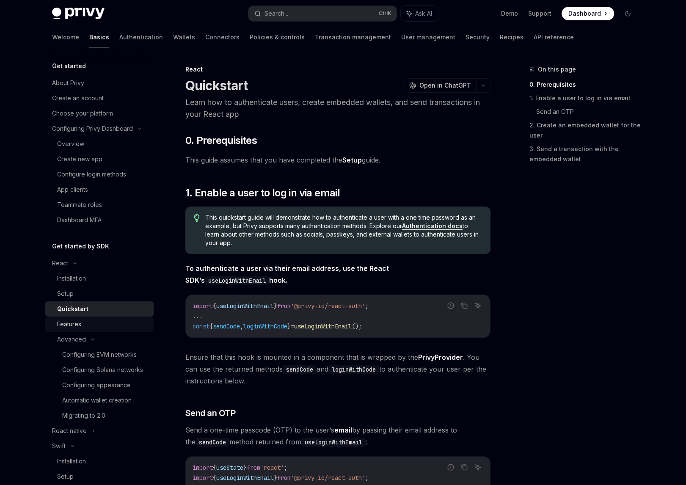
click at [97, 323] on div "Features" at bounding box center [102, 324] width 91 height 10
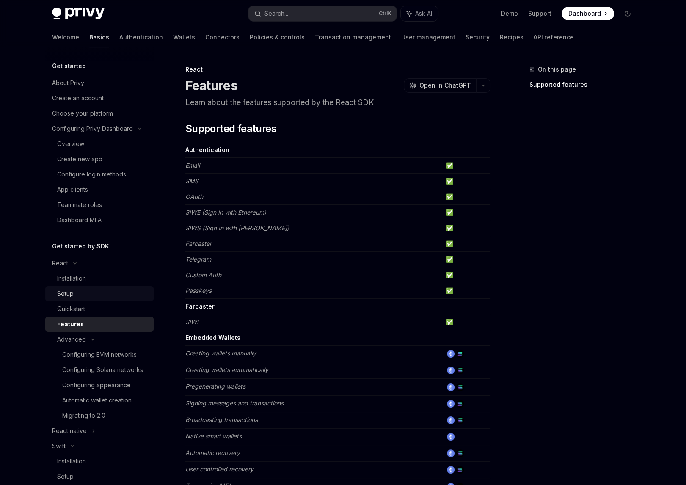
click at [97, 300] on link "Setup" at bounding box center [99, 293] width 108 height 15
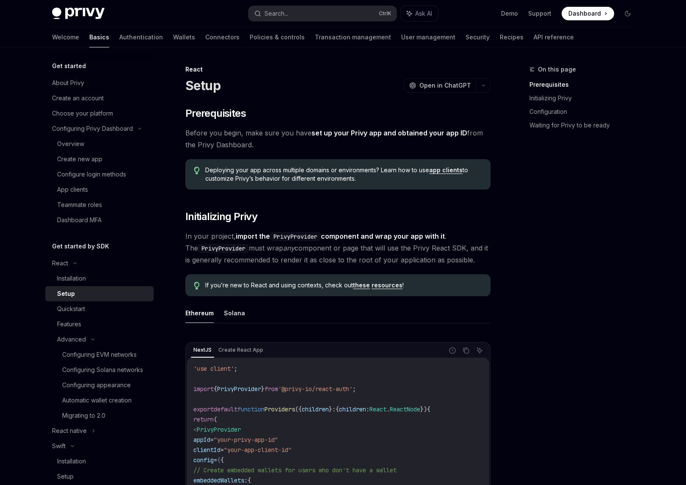
drag, startPoint x: 567, startPoint y: 332, endPoint x: 558, endPoint y: 157, distance: 174.7
click at [581, 209] on div "On this page Prerequisites Initializing Privy Configuration Waiting for Privy t…" at bounding box center [577, 274] width 129 height 421
click at [323, 11] on button "Search... Ctrl K" at bounding box center [323, 13] width 148 height 15
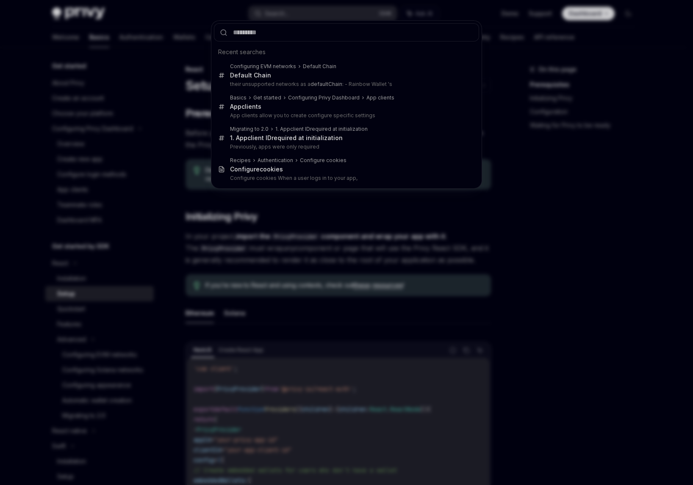
click at [615, 220] on div "Recent searches Configuring EVM networks Default Chain Default Chain their unsu…" at bounding box center [346, 242] width 693 height 485
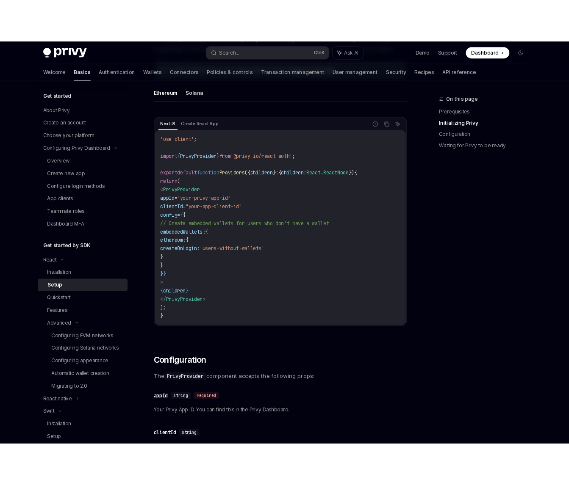
scroll to position [254, 0]
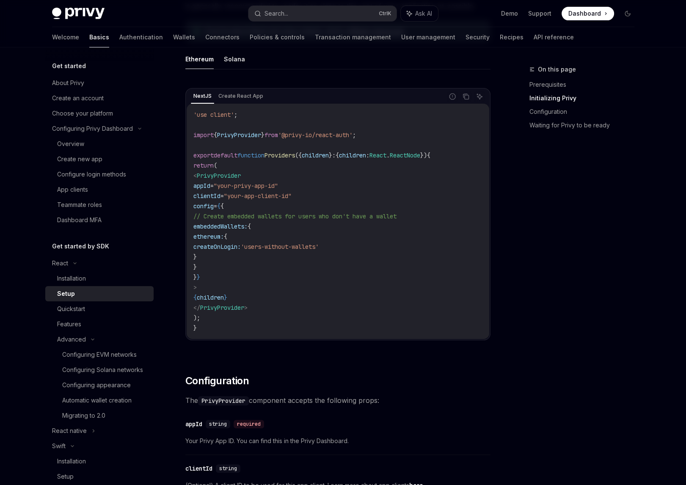
click at [534, 236] on div "On this page Prerequisites Initializing Privy Configuration Waiting for Privy t…" at bounding box center [577, 274] width 129 height 421
type textarea "*"
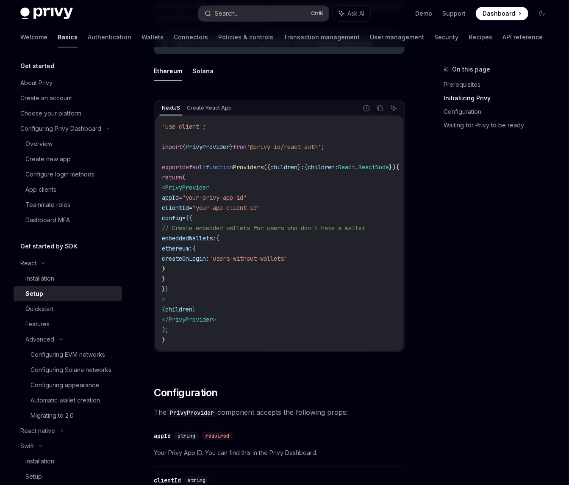
click at [254, 13] on button "Search... Ctrl K" at bounding box center [264, 13] width 130 height 15
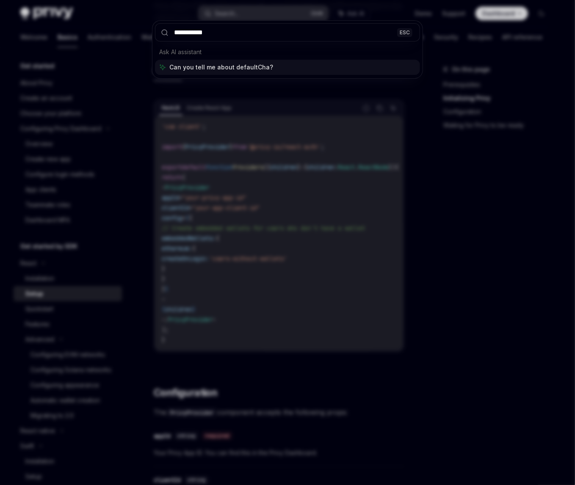
type input "**********"
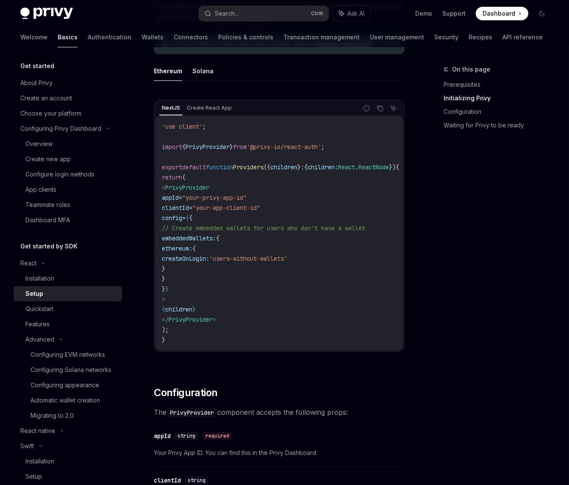
scroll to position [298, 0]
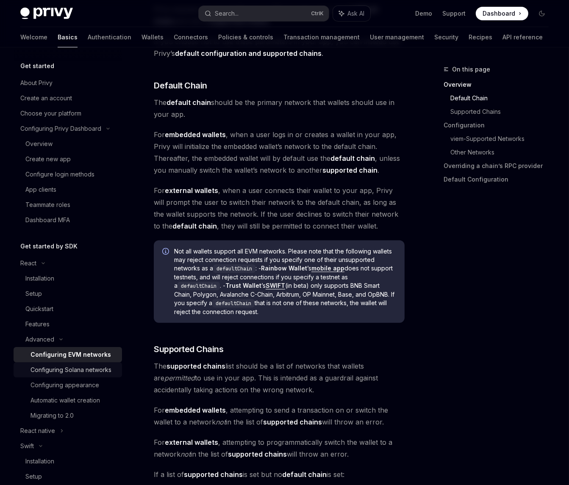
click at [61, 373] on div "Configuring Solana networks" at bounding box center [70, 370] width 81 height 10
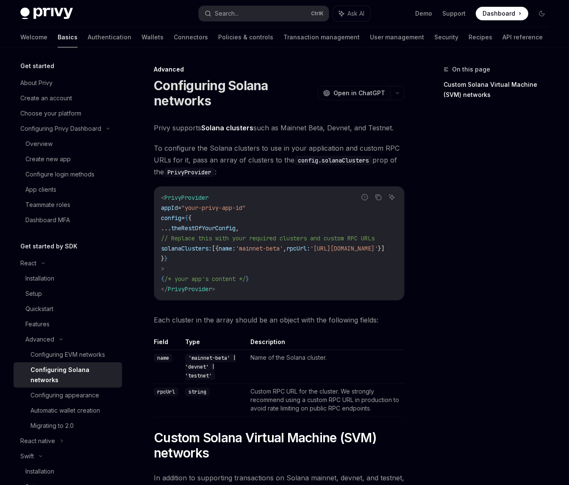
click at [468, 313] on div "On this page Custom Solana Virtual Machine (SVM) networks" at bounding box center [490, 274] width 129 height 421
click at [76, 357] on div "Configuring EVM networks" at bounding box center [67, 355] width 75 height 10
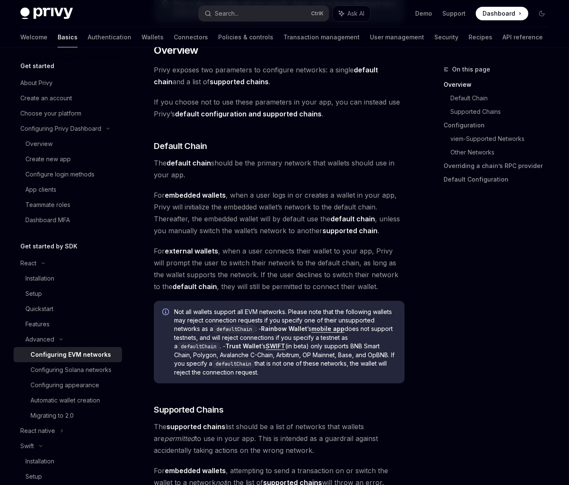
scroll to position [254, 0]
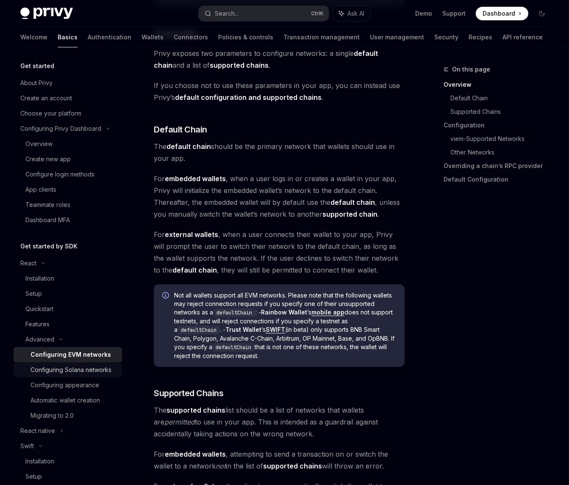
click at [55, 375] on div "Configuring Solana networks" at bounding box center [70, 370] width 81 height 10
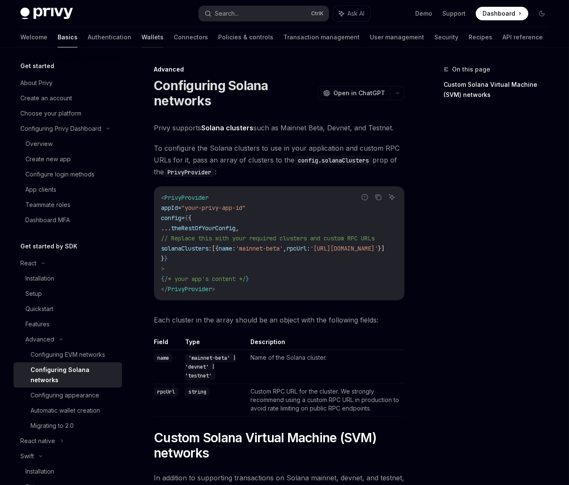
click at [141, 38] on link "Wallets" at bounding box center [152, 37] width 22 height 20
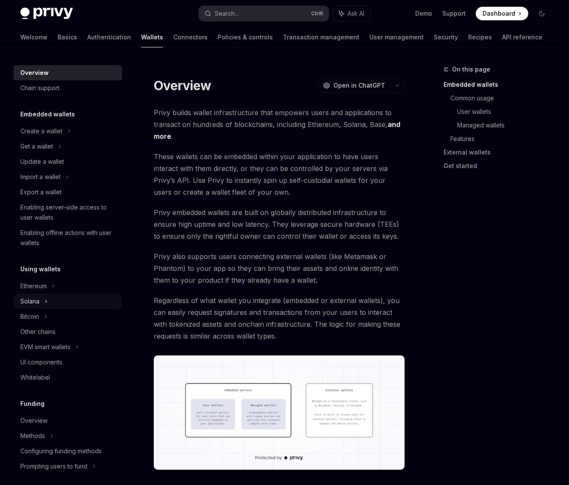
click at [93, 296] on div "Solana" at bounding box center [68, 301] width 108 height 15
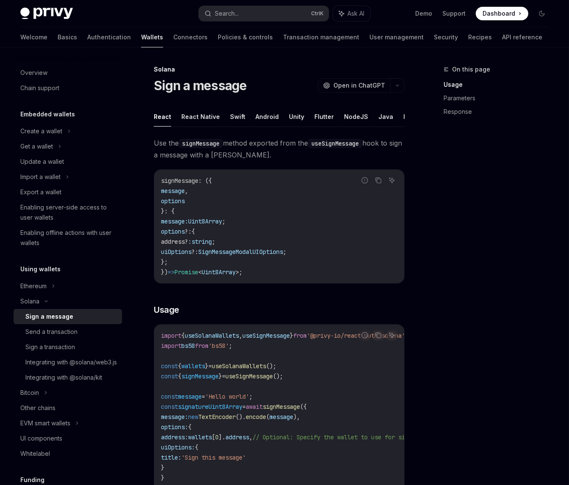
click at [460, 205] on div "On this page Usage Parameters Response" at bounding box center [490, 274] width 129 height 421
click at [97, 211] on div "Enabling server-side access to user wallets" at bounding box center [68, 212] width 97 height 20
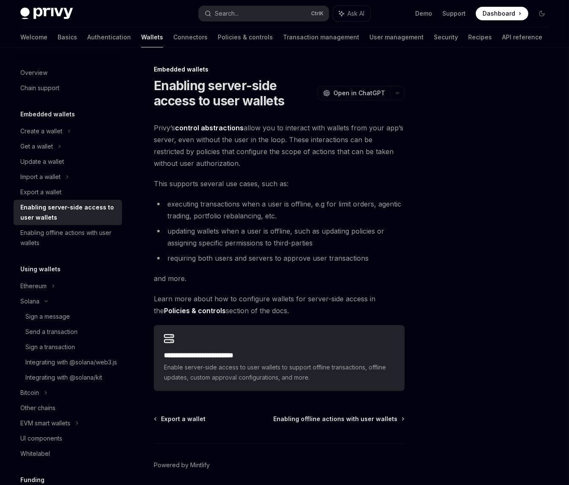
click at [439, 185] on div at bounding box center [490, 274] width 129 height 421
click at [77, 238] on div "Enabling offline actions with user wallets" at bounding box center [68, 238] width 97 height 20
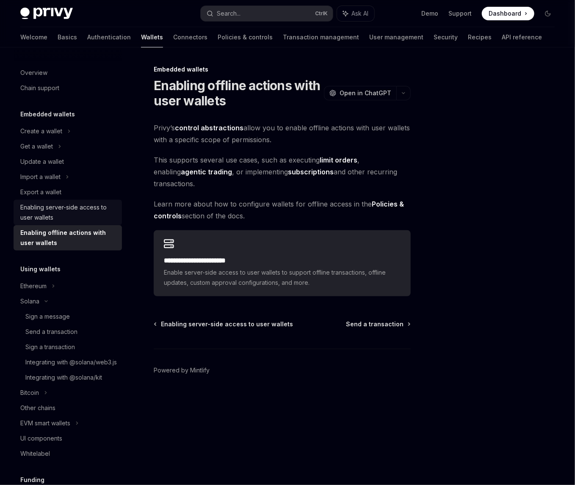
click at [66, 213] on div "Enabling server-side access to user wallets" at bounding box center [68, 212] width 97 height 20
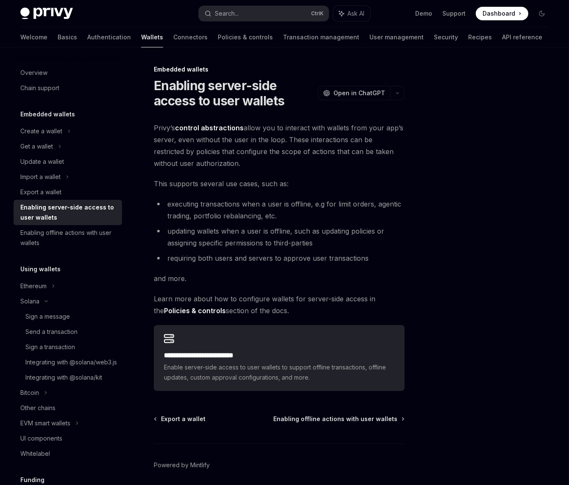
click at [460, 310] on div at bounding box center [490, 274] width 129 height 421
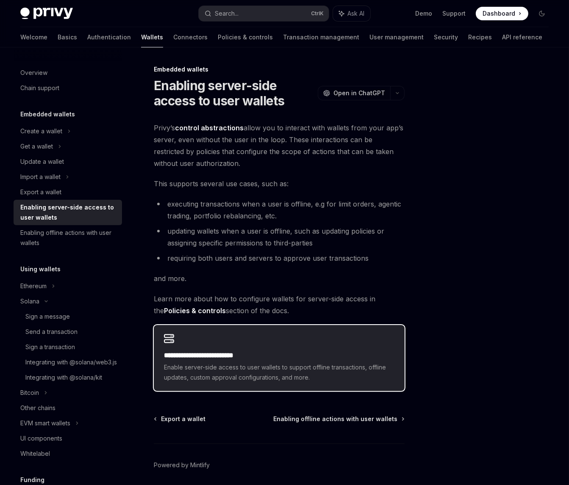
click at [249, 360] on h2 "**********" at bounding box center [279, 356] width 230 height 10
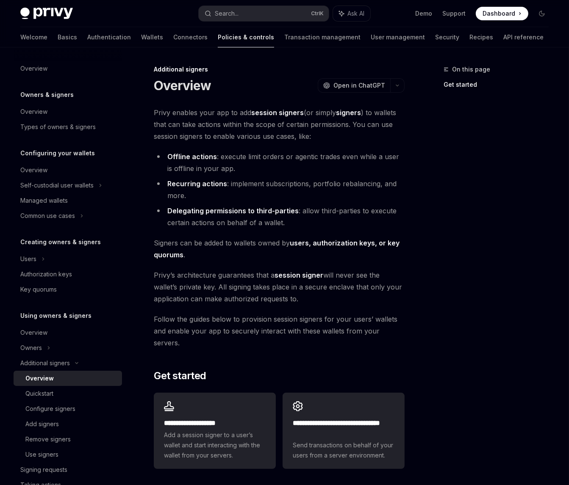
click at [424, 301] on div "**********" at bounding box center [285, 322] width 542 height 551
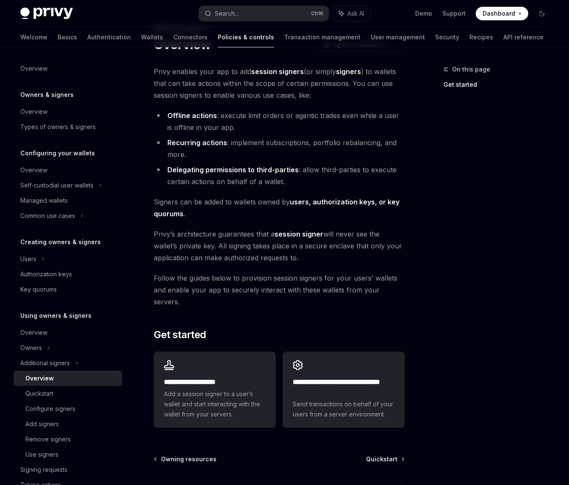
scroll to position [42, 0]
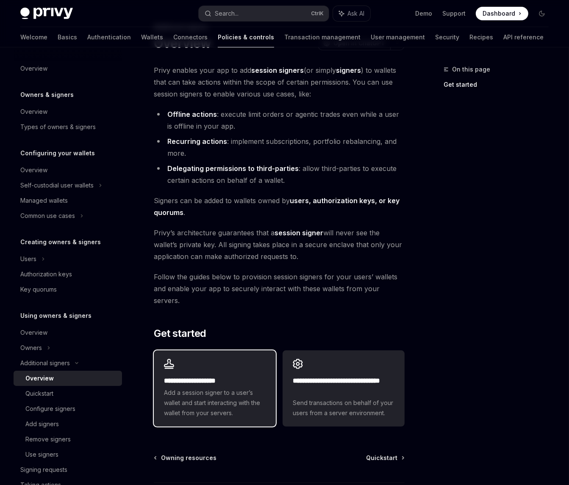
click at [235, 359] on div "**********" at bounding box center [215, 389] width 122 height 76
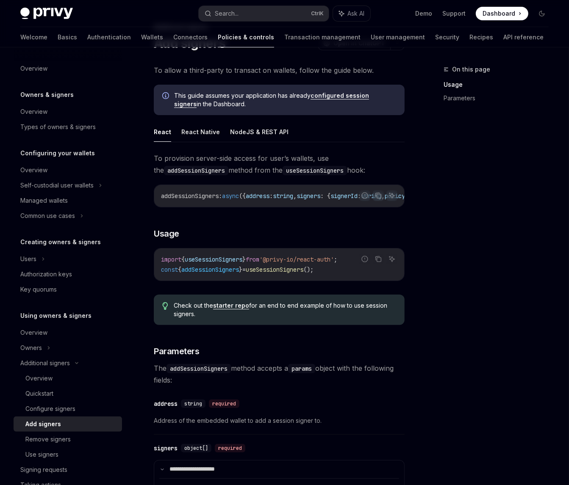
click at [410, 234] on div "On this page Usage Parameters Additional signers Add signers OpenAI Open in Cha…" at bounding box center [285, 373] width 542 height 737
click at [242, 309] on link "starter repo" at bounding box center [231, 306] width 36 height 8
click at [161, 16] on div "Privy Docs home page" at bounding box center [105, 14] width 171 height 12
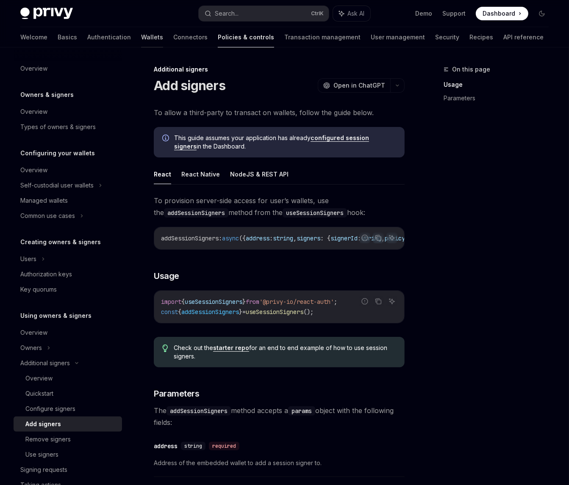
click at [141, 38] on link "Wallets" at bounding box center [152, 37] width 22 height 20
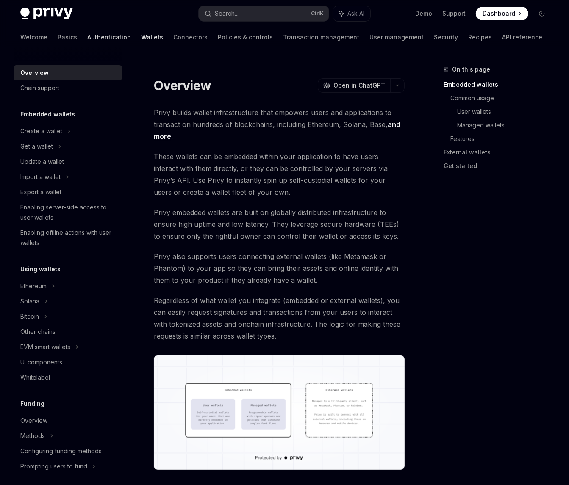
click at [87, 38] on link "Authentication" at bounding box center [109, 37] width 44 height 20
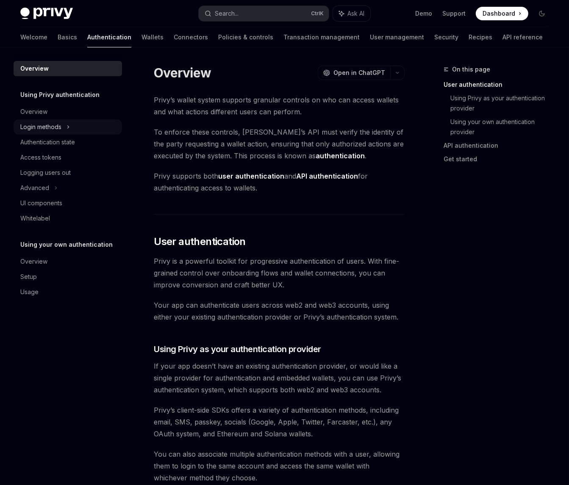
click at [74, 128] on div "Login methods" at bounding box center [68, 126] width 108 height 15
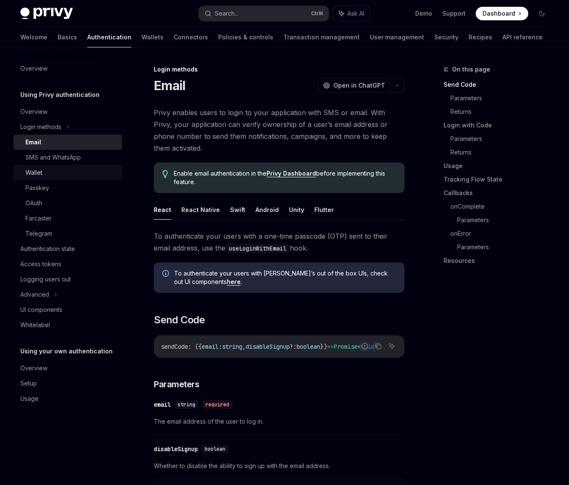
click at [49, 178] on link "Wallet" at bounding box center [68, 172] width 108 height 15
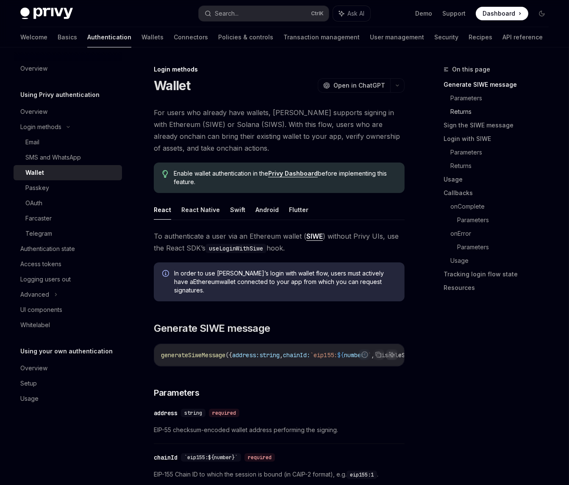
drag, startPoint x: 463, startPoint y: 337, endPoint x: 453, endPoint y: 116, distance: 221.2
click at [447, 329] on div "On this page Generate SIWE message Parameters Returns Sign the SIWE message Log…" at bounding box center [490, 274] width 129 height 421
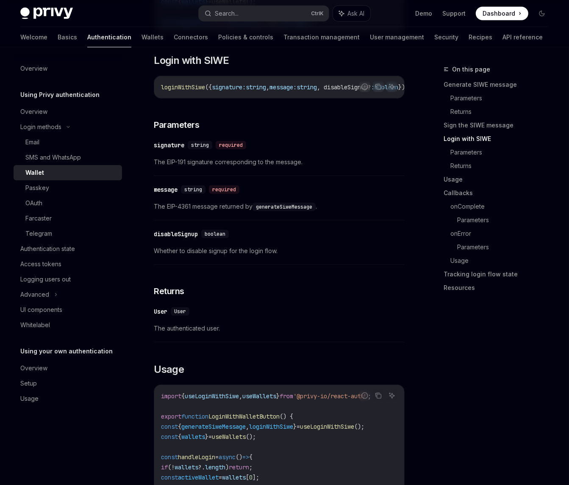
scroll to position [720, 0]
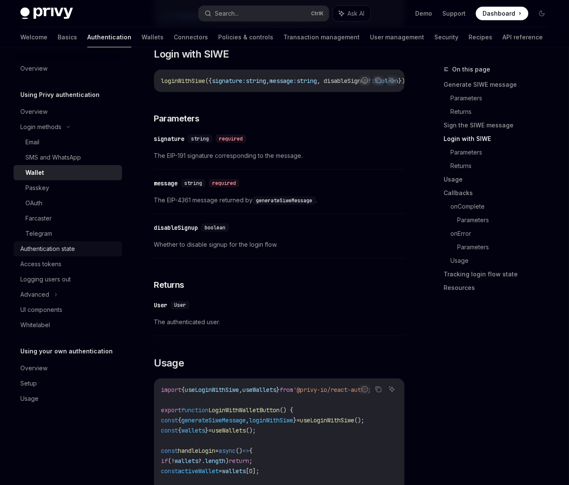
click at [75, 249] on div "Authentication state" at bounding box center [47, 249] width 55 height 10
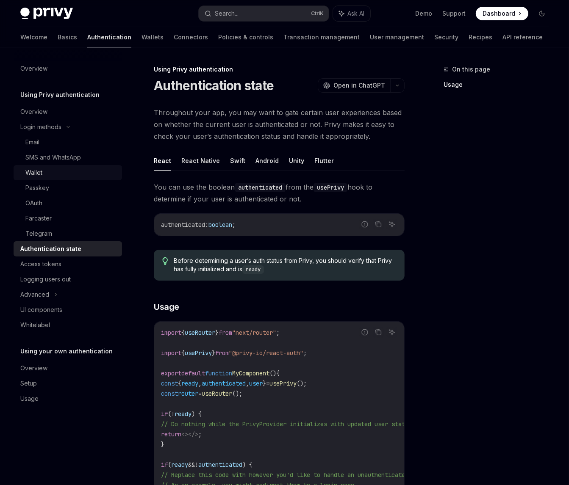
click at [53, 169] on div "Wallet" at bounding box center [70, 173] width 91 height 10
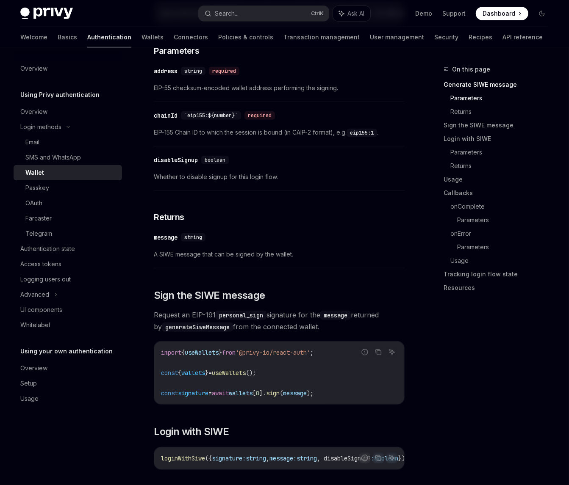
scroll to position [381, 0]
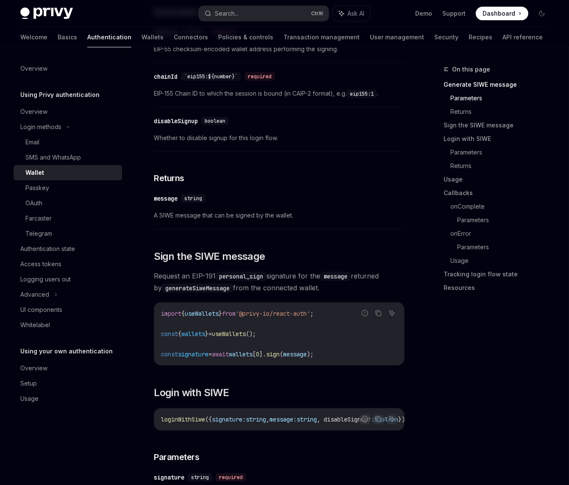
click at [452, 321] on div "On this page Generate SIWE message Parameters Returns Sign the SIWE message Log…" at bounding box center [490, 274] width 129 height 421
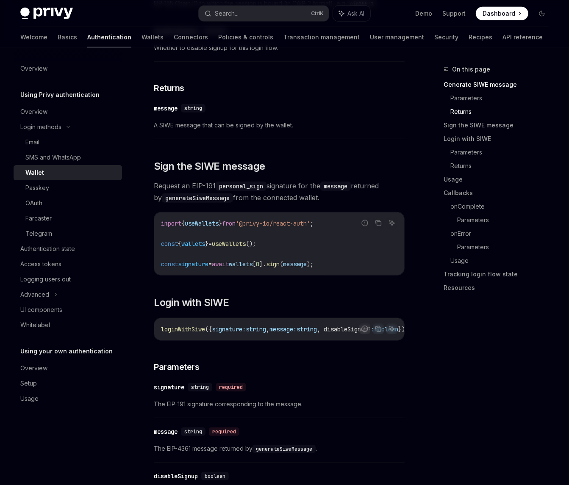
scroll to position [466, 0]
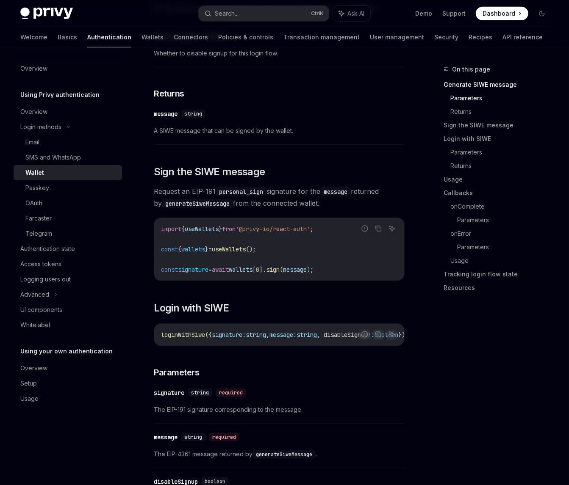
click at [479, 355] on div "On this page Generate SIWE message Parameters Returns Sign the SIWE message Log…" at bounding box center [490, 274] width 129 height 421
click at [501, 356] on div "On this page Generate SIWE message Parameters Returns Sign the SIWE message Log…" at bounding box center [490, 274] width 129 height 421
click at [503, 354] on div "On this page Generate SIWE message Parameters Returns Sign the SIWE message Log…" at bounding box center [490, 274] width 129 height 421
click at [501, 354] on div "On this page Generate SIWE message Parameters Returns Sign the SIWE message Log…" at bounding box center [490, 274] width 129 height 421
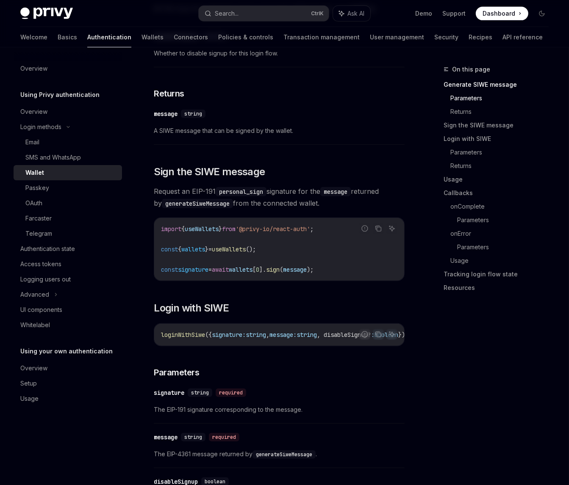
click at [501, 354] on div "On this page Generate SIWE message Parameters Returns Sign the SIWE message Log…" at bounding box center [490, 274] width 129 height 421
click at [498, 355] on div "On this page Generate SIWE message Parameters Returns Sign the SIWE message Log…" at bounding box center [490, 274] width 129 height 421
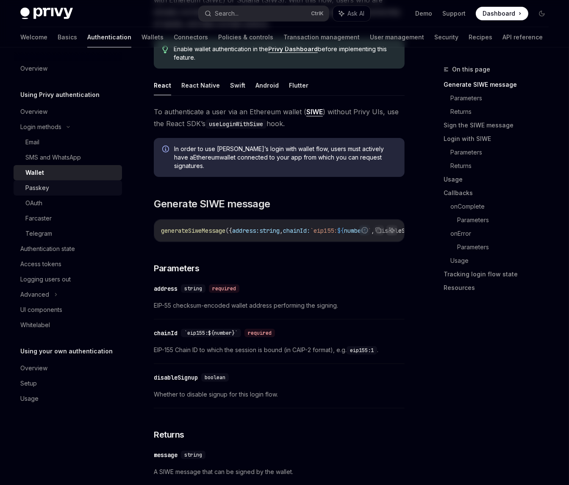
scroll to position [0, 0]
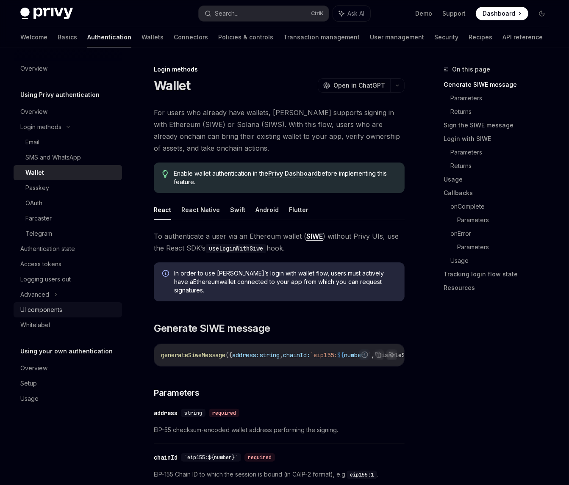
click at [58, 308] on div "UI components" at bounding box center [41, 310] width 42 height 10
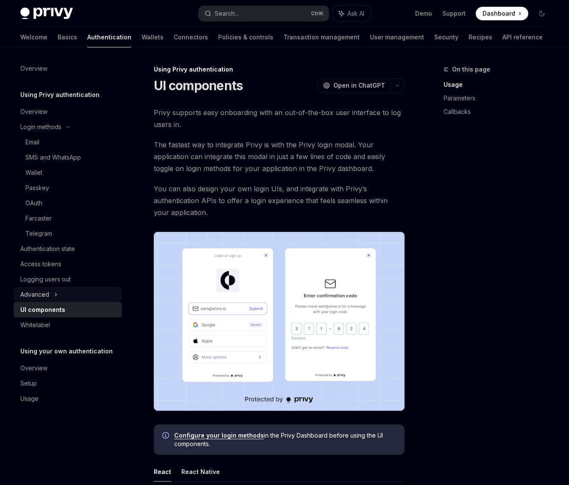
click at [64, 297] on div "Advanced" at bounding box center [68, 294] width 108 height 15
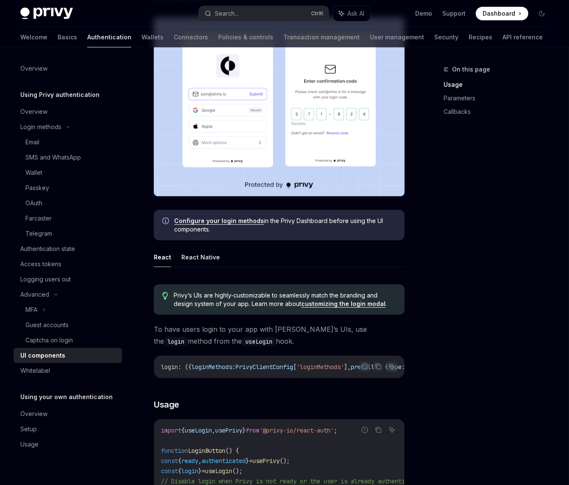
scroll to position [212, 0]
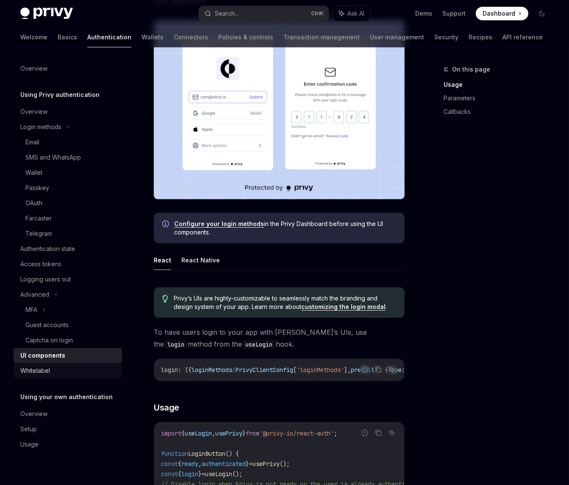
click at [90, 363] on link "Whitelabel" at bounding box center [68, 370] width 108 height 15
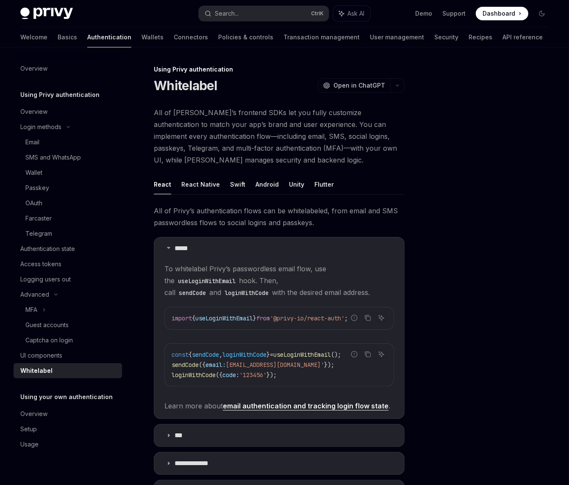
click at [466, 174] on div at bounding box center [490, 274] width 129 height 421
click at [476, 174] on div at bounding box center [490, 274] width 129 height 421
click at [481, 165] on div at bounding box center [490, 274] width 129 height 421
click at [450, 150] on div at bounding box center [490, 274] width 129 height 421
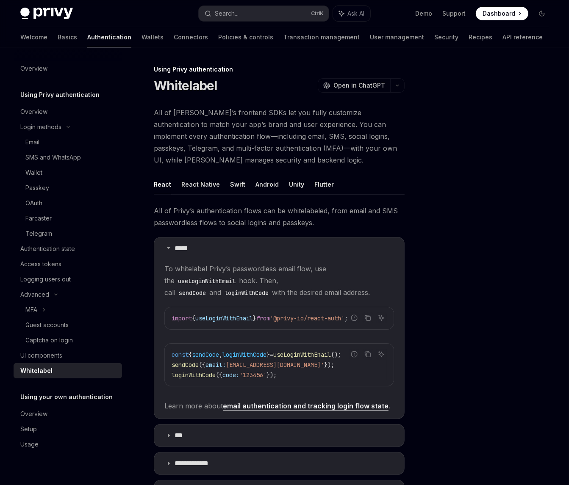
click at [422, 162] on div "Using Privy authentication Whitelabel OpenAI Open in ChatGPT OpenAI Open in Cha…" at bounding box center [285, 368] width 542 height 642
click at [74, 251] on div "Authentication state" at bounding box center [47, 249] width 55 height 10
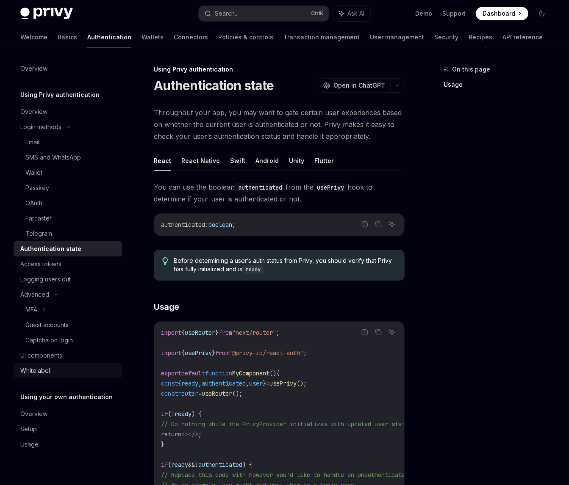
click at [48, 365] on link "Whitelabel" at bounding box center [68, 370] width 108 height 15
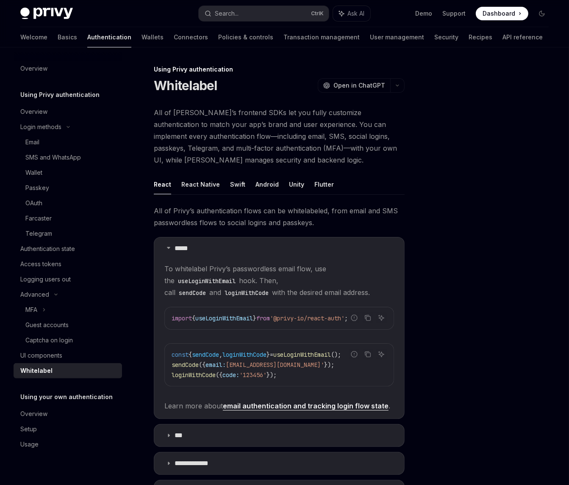
click at [465, 207] on div at bounding box center [490, 274] width 129 height 421
click at [47, 169] on div "Wallet" at bounding box center [70, 173] width 91 height 10
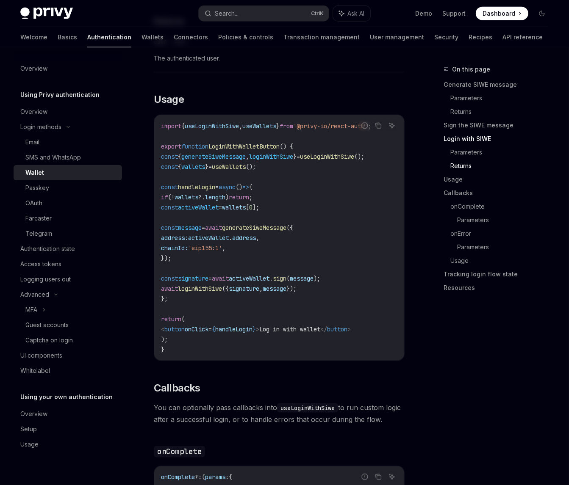
scroll to position [974, 0]
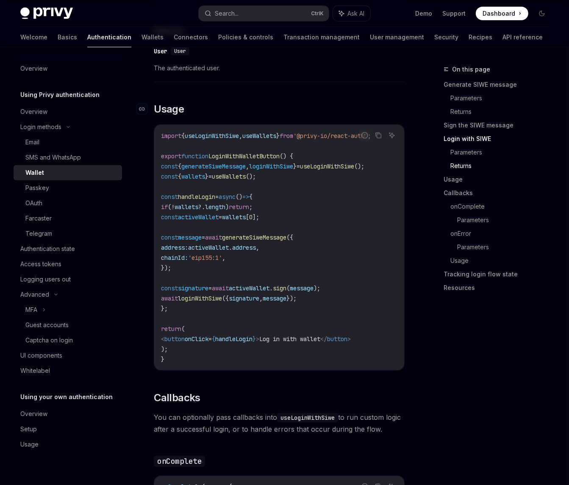
click at [340, 108] on h2 "​ Usage" at bounding box center [279, 109] width 251 height 14
click at [141, 39] on link "Wallets" at bounding box center [152, 37] width 22 height 20
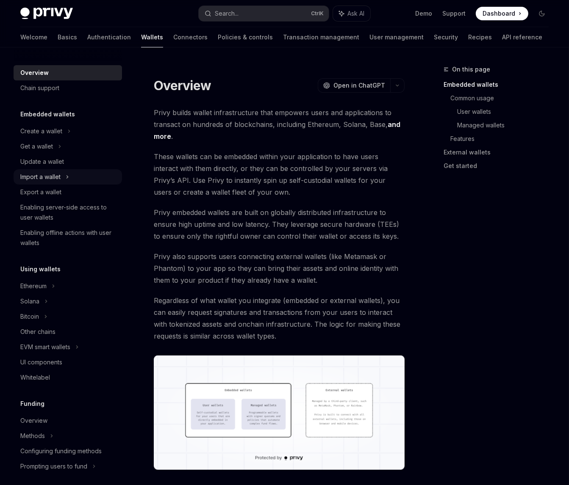
click at [51, 174] on div "Import a wallet" at bounding box center [40, 177] width 40 height 10
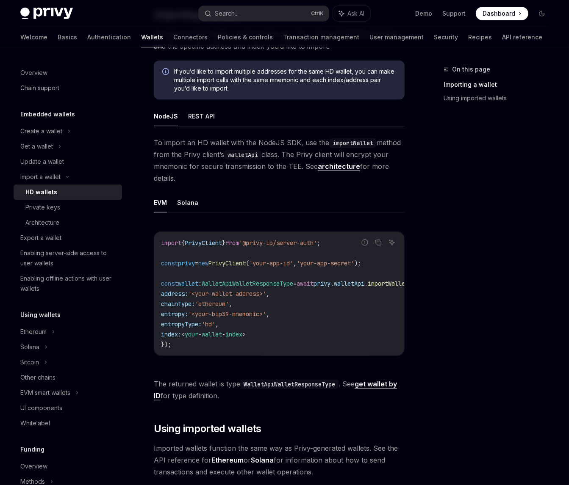
scroll to position [212, 0]
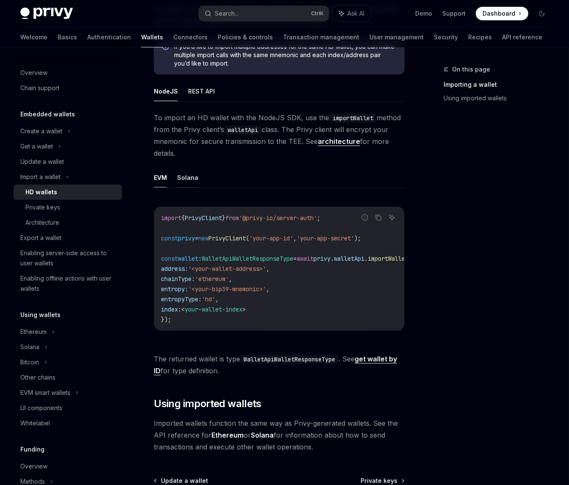
click at [189, 182] on button "Solana" at bounding box center [187, 178] width 21 height 20
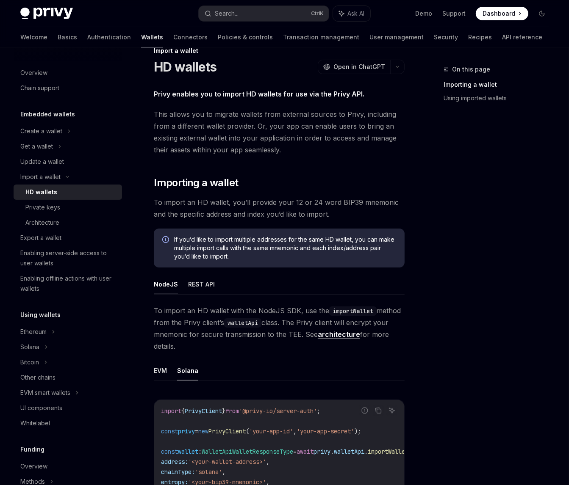
scroll to position [12, 0]
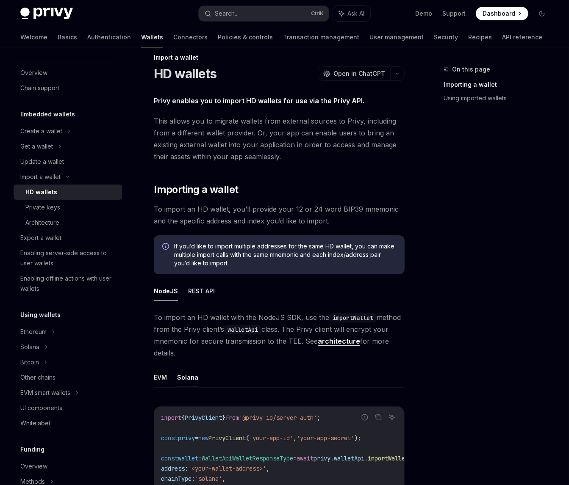
click at [428, 261] on div "On this page Importing a wallet Using imported wallets" at bounding box center [490, 274] width 129 height 421
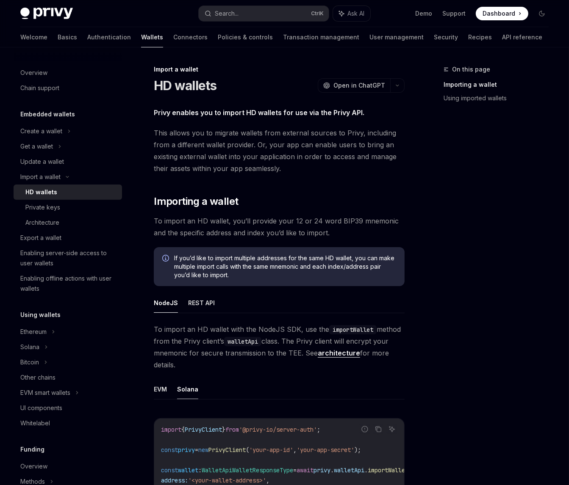
scroll to position [0, 0]
click at [428, 261] on div "On this page Importing a wallet Using imported wallets" at bounding box center [490, 274] width 129 height 421
click at [442, 251] on div "On this page Importing a wallet Using imported wallets" at bounding box center [490, 274] width 129 height 421
click at [441, 247] on div "On this page Importing a wallet Using imported wallets" at bounding box center [490, 274] width 129 height 421
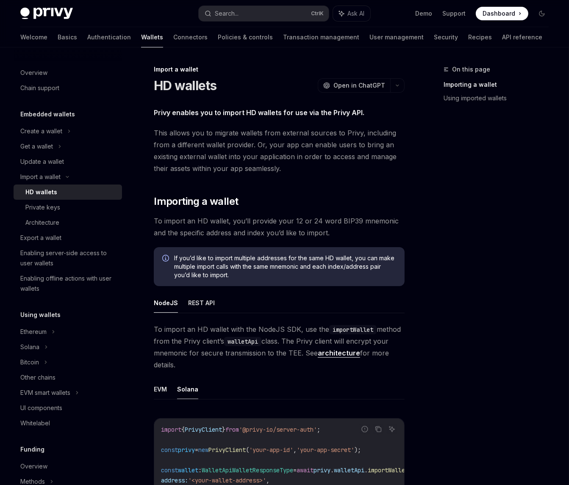
click at [440, 248] on div "On this page Importing a wallet Using imported wallets" at bounding box center [490, 274] width 129 height 421
click at [493, 131] on div "On this page Importing a wallet Using imported wallets" at bounding box center [490, 274] width 129 height 421
click at [87, 39] on link "Authentication" at bounding box center [109, 37] width 44 height 20
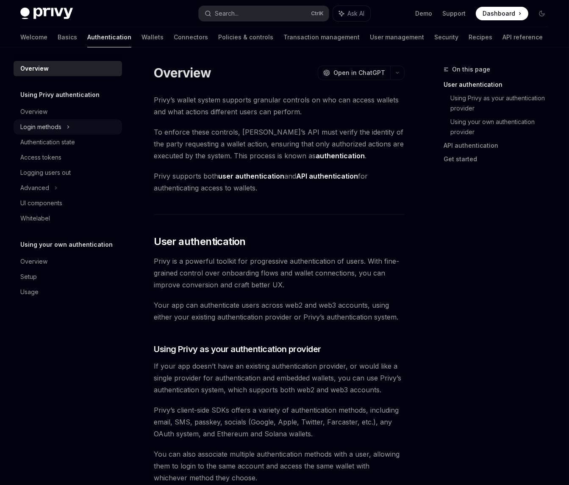
click at [61, 124] on div "Login methods" at bounding box center [40, 127] width 41 height 10
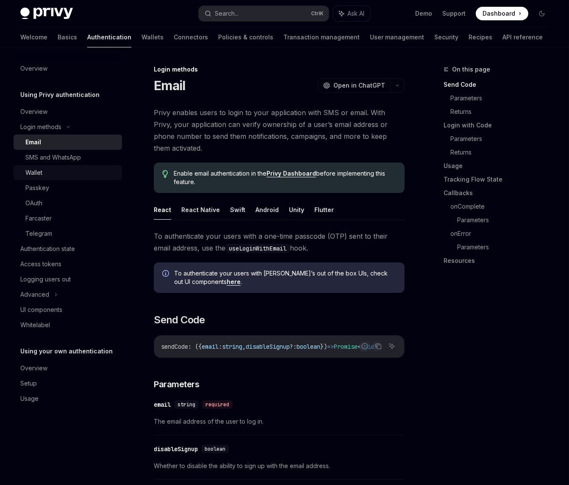
click at [61, 174] on div "Wallet" at bounding box center [70, 173] width 91 height 10
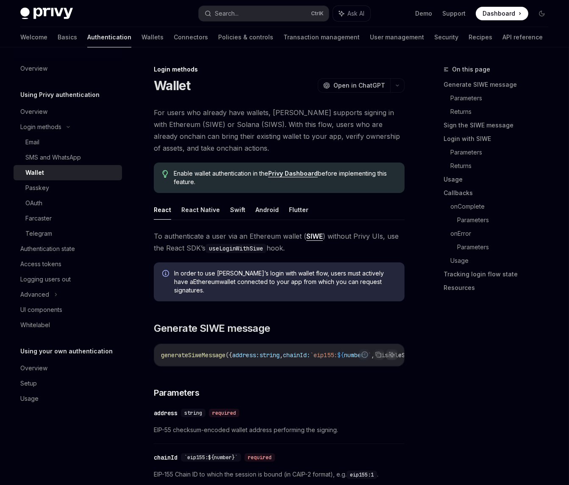
type textarea "*"
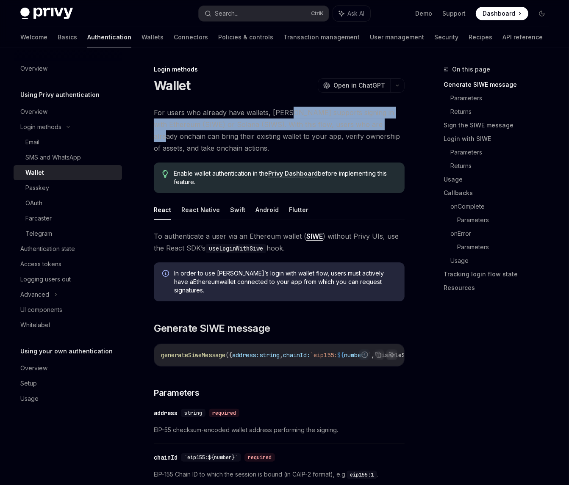
drag, startPoint x: 285, startPoint y: 111, endPoint x: 371, endPoint y: 127, distance: 86.9
click at [371, 127] on span "For users who already have wallets, [PERSON_NAME] supports signing in with Ethe…" at bounding box center [279, 130] width 251 height 47
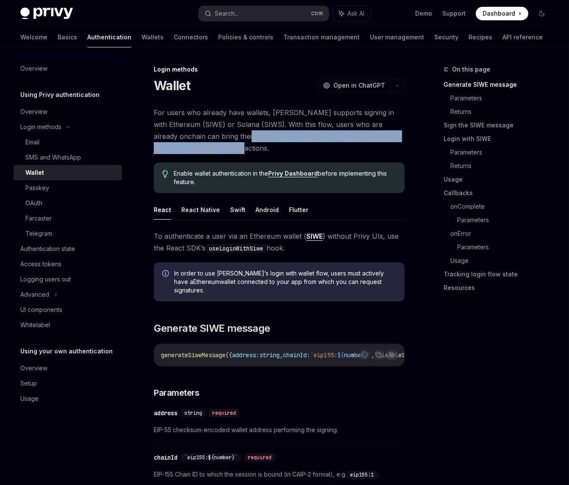
drag, startPoint x: 205, startPoint y: 136, endPoint x: 274, endPoint y: 144, distance: 69.0
click at [274, 144] on span "For users who already have wallets, [PERSON_NAME] supports signing in with Ethe…" at bounding box center [279, 130] width 251 height 47
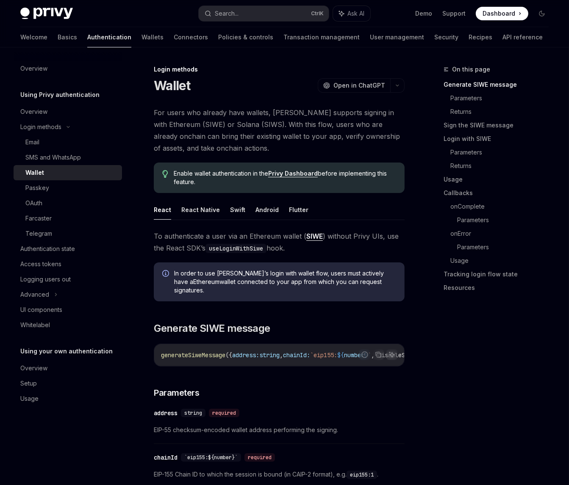
click at [332, 151] on span "For users who already have wallets, [PERSON_NAME] supports signing in with Ethe…" at bounding box center [279, 130] width 251 height 47
click at [312, 177] on link "Privy Dashboard" at bounding box center [293, 174] width 50 height 8
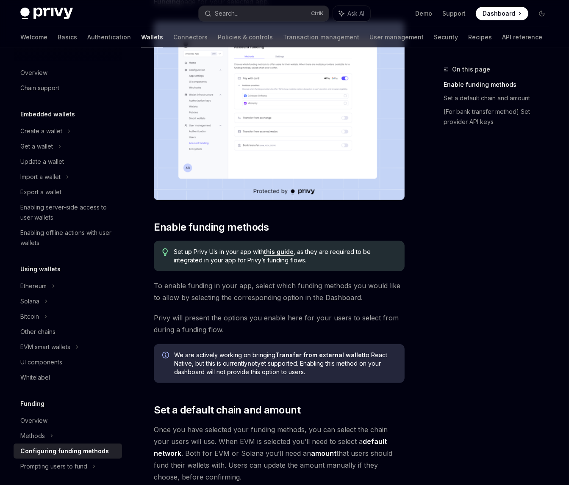
scroll to position [149, 0]
click at [71, 466] on div "Prompting users to fund" at bounding box center [53, 466] width 67 height 10
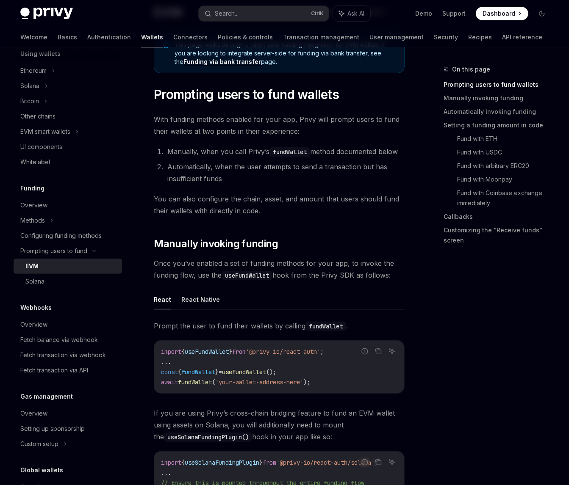
scroll to position [127, 0]
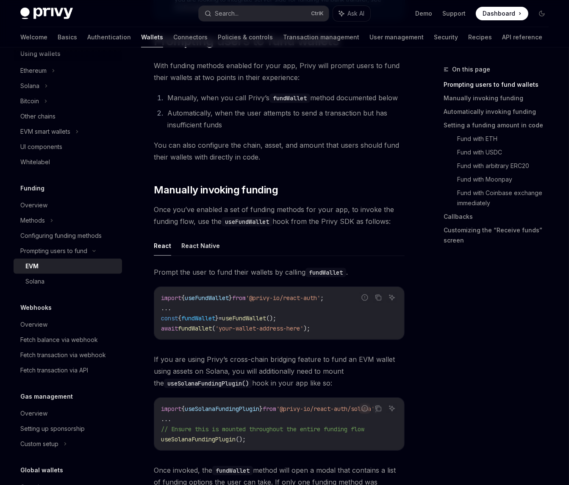
click at [481, 327] on div "On this page Prompting users to fund wallets Manually invoking funding Automati…" at bounding box center [490, 274] width 129 height 421
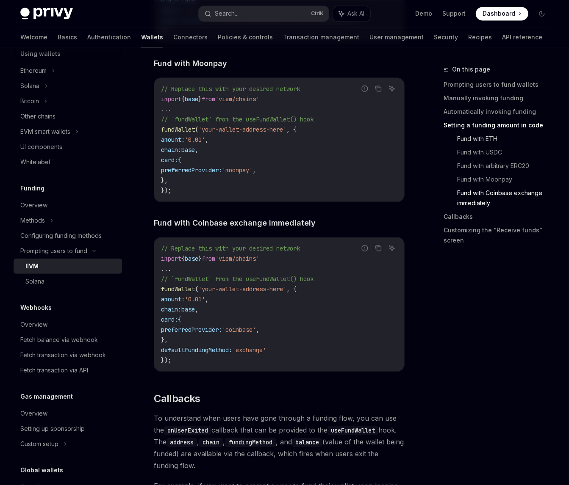
scroll to position [1079, 0]
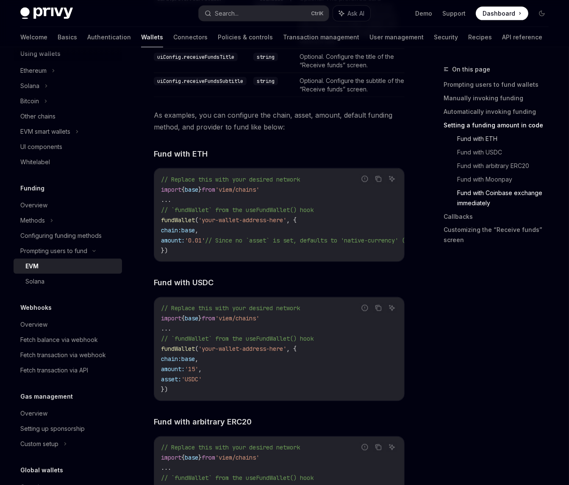
drag, startPoint x: 498, startPoint y: 321, endPoint x: 471, endPoint y: 141, distance: 182.0
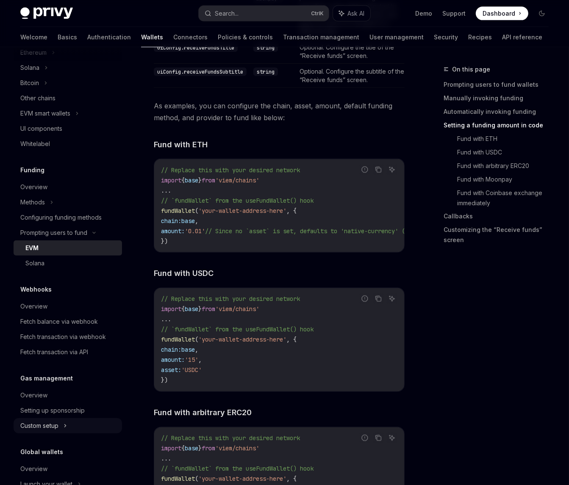
scroll to position [230, 0]
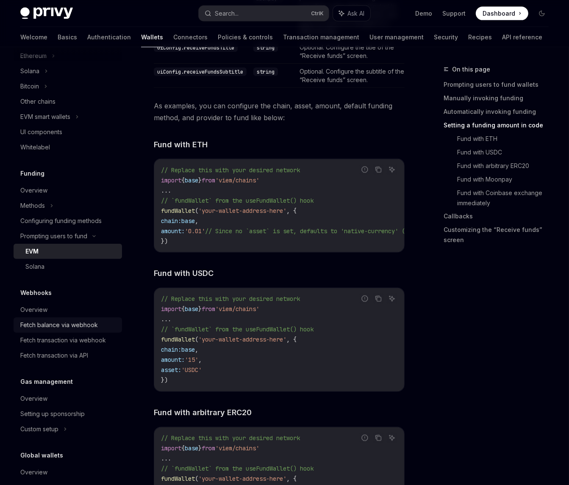
click at [78, 328] on div "Fetch balance via webhook" at bounding box center [58, 325] width 77 height 10
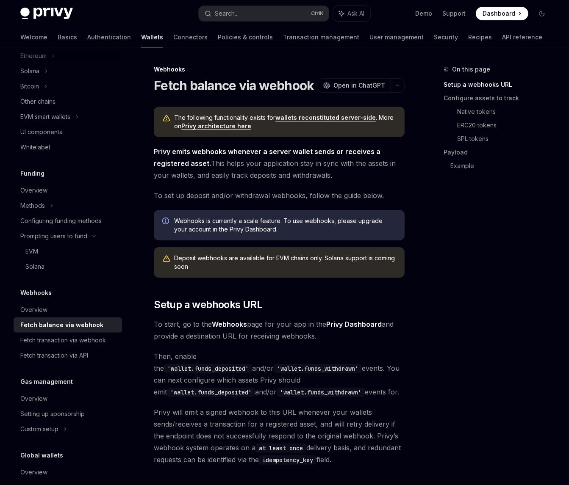
click at [448, 277] on div "On this page Setup a webhooks URL Configure assets to track Native tokens ERC20…" at bounding box center [490, 274] width 129 height 421
click at [466, 272] on div "On this page Setup a webhooks URL Configure assets to track Native tokens ERC20…" at bounding box center [490, 274] width 129 height 421
click at [477, 262] on div "On this page Setup a webhooks URL Configure assets to track Native tokens ERC20…" at bounding box center [490, 274] width 129 height 421
click at [495, 219] on div "On this page Setup a webhooks URL Configure assets to track Native tokens ERC20…" at bounding box center [490, 274] width 129 height 421
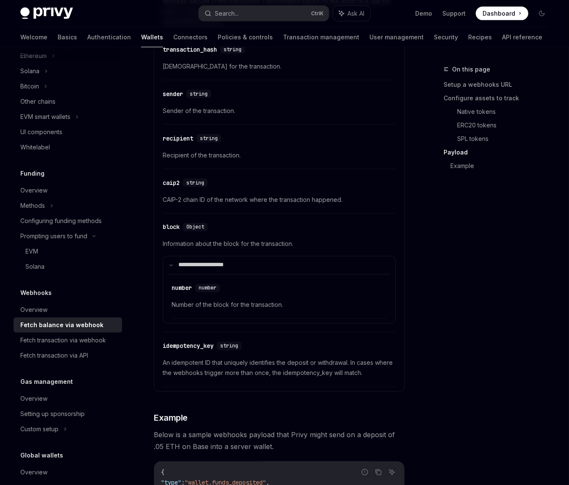
scroll to position [1185, 0]
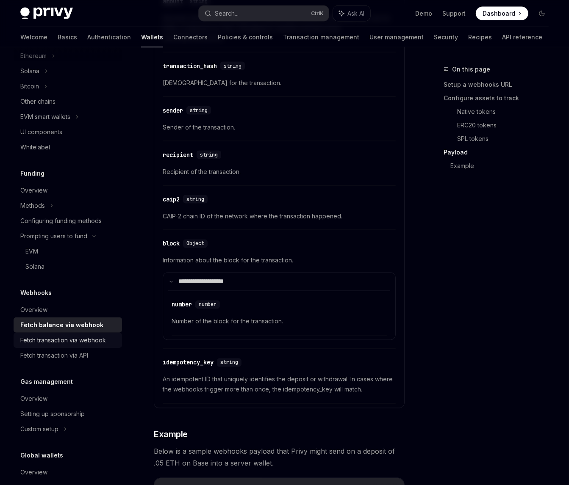
click at [59, 337] on div "Fetch transaction via webhook" at bounding box center [63, 340] width 86 height 10
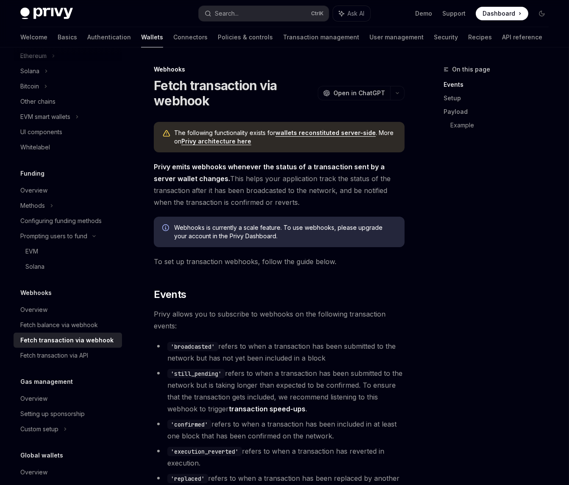
click at [456, 266] on div "On this page Events Setup Payload Example" at bounding box center [490, 274] width 129 height 421
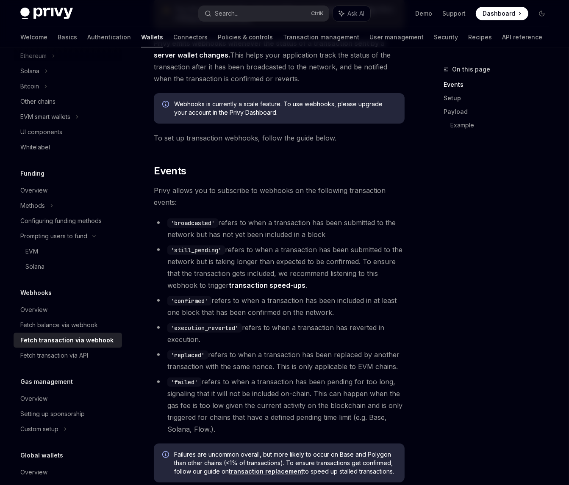
scroll to position [127, 0]
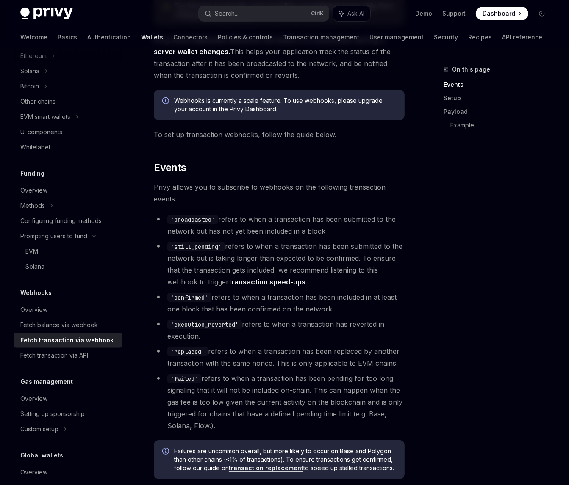
click at [455, 266] on div "On this page Events Setup Payload Example" at bounding box center [490, 274] width 129 height 421
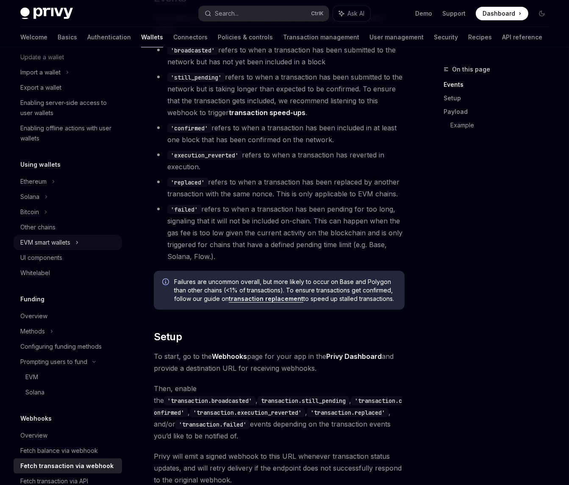
scroll to position [103, 0]
click at [62, 196] on div "Solana" at bounding box center [68, 198] width 108 height 15
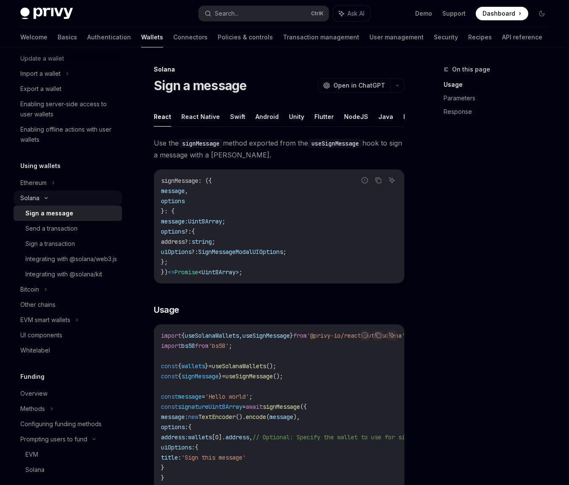
click at [63, 197] on div "Solana" at bounding box center [68, 198] width 108 height 15
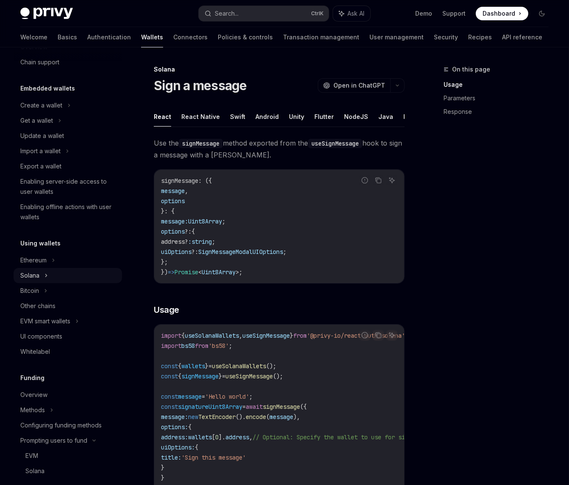
scroll to position [19, 0]
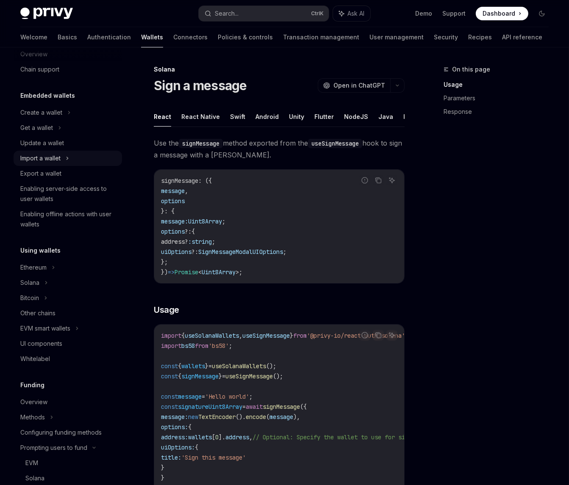
click at [68, 158] on icon at bounding box center [67, 158] width 1 height 3
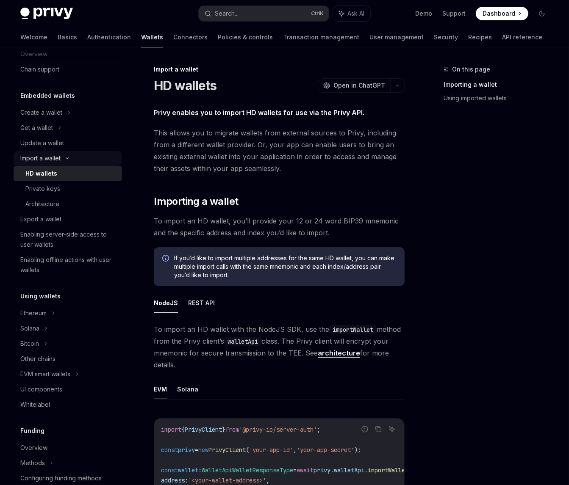
click at [69, 158] on icon at bounding box center [67, 158] width 3 height 1
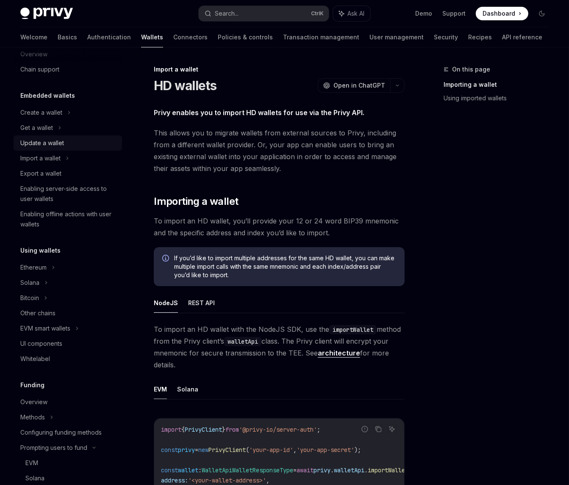
click at [66, 144] on div "Update a wallet" at bounding box center [68, 143] width 97 height 10
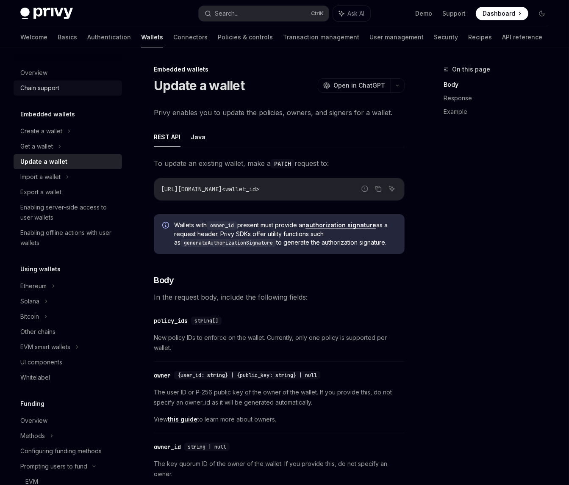
click at [56, 90] on div "Chain support" at bounding box center [39, 88] width 39 height 10
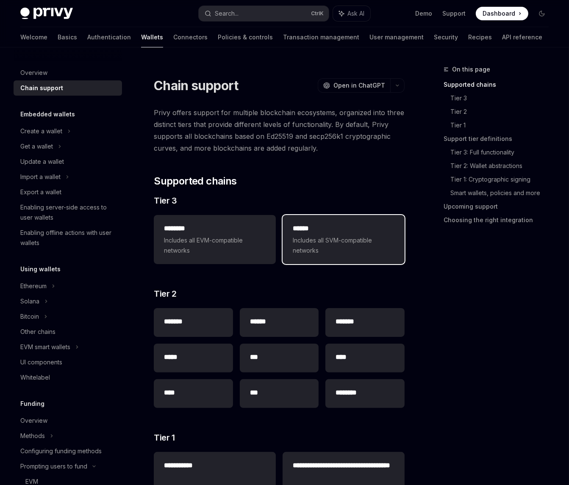
click at [323, 241] on span "Includes all SVM-compatible networks" at bounding box center [344, 245] width 102 height 20
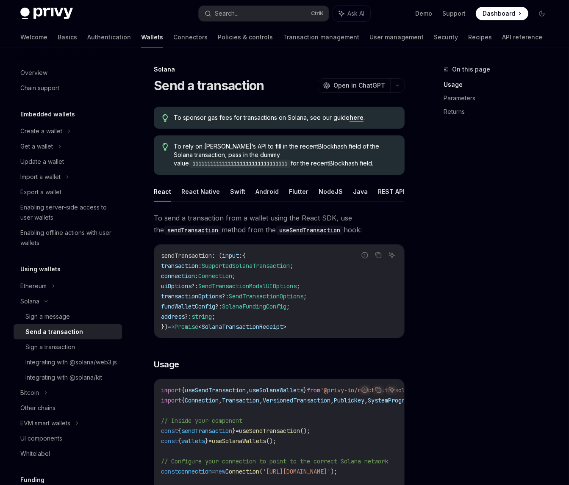
click at [509, 181] on div "On this page Usage Parameters Returns" at bounding box center [490, 274] width 129 height 421
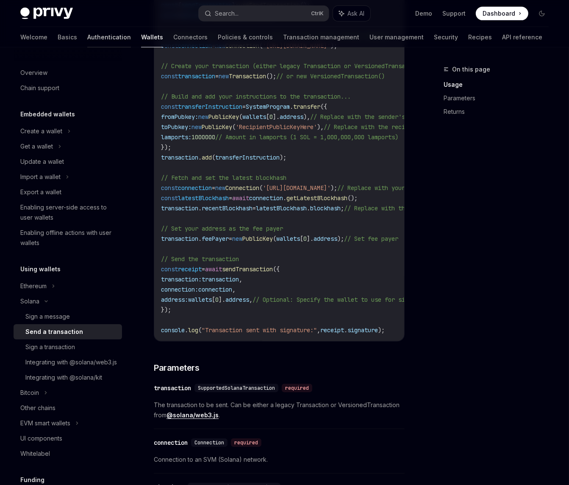
scroll to position [423, 0]
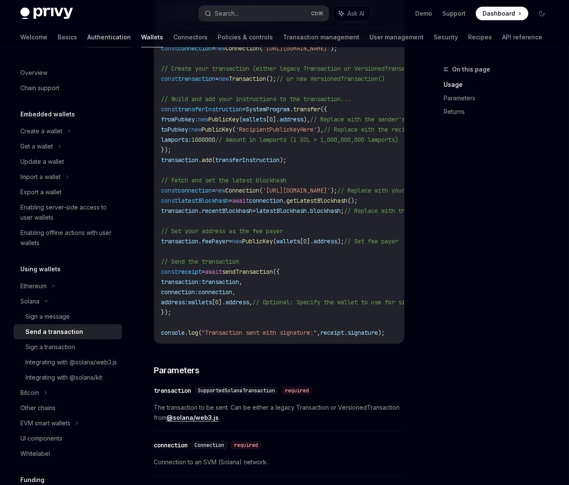
click at [87, 34] on link "Authentication" at bounding box center [109, 37] width 44 height 20
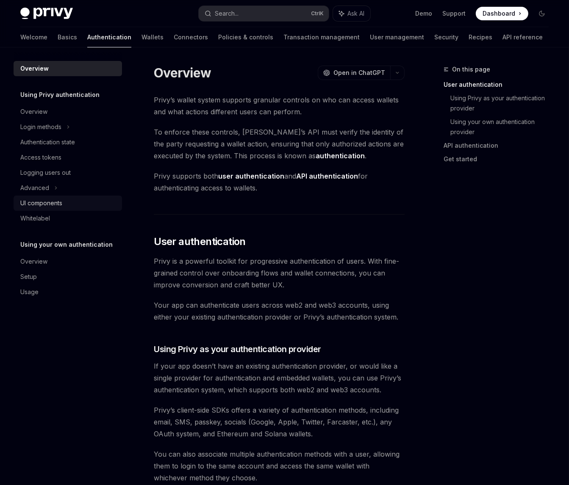
click at [75, 196] on link "UI components" at bounding box center [68, 203] width 108 height 15
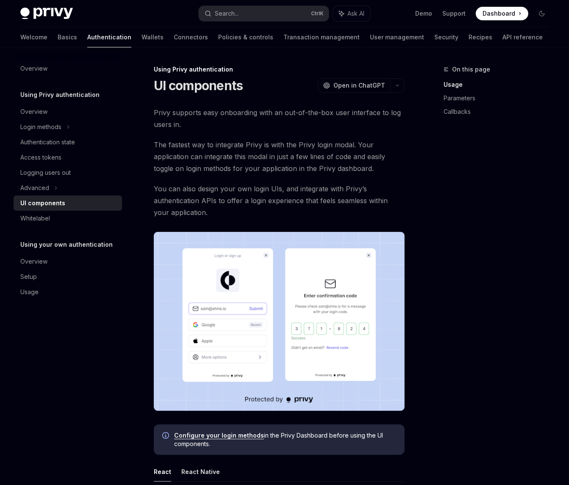
click at [527, 229] on div "On this page Usage Parameters Callbacks" at bounding box center [490, 274] width 129 height 421
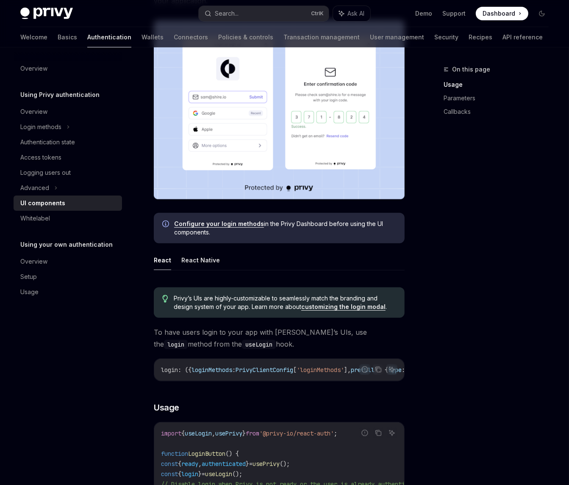
click at [491, 269] on div "On this page Usage Parameters Callbacks" at bounding box center [490, 274] width 129 height 421
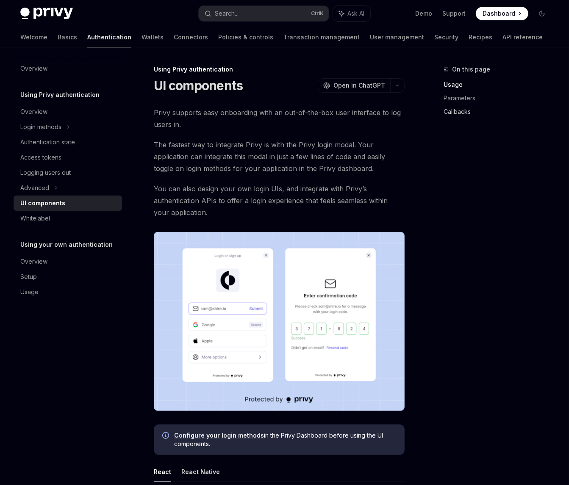
drag, startPoint x: 491, startPoint y: 269, endPoint x: 534, endPoint y: 109, distance: 166.2
click at [522, 185] on div "On this page Usage Parameters Callbacks" at bounding box center [490, 274] width 129 height 421
click at [500, 245] on div "On this page Usage Parameters Callbacks" at bounding box center [490, 274] width 129 height 421
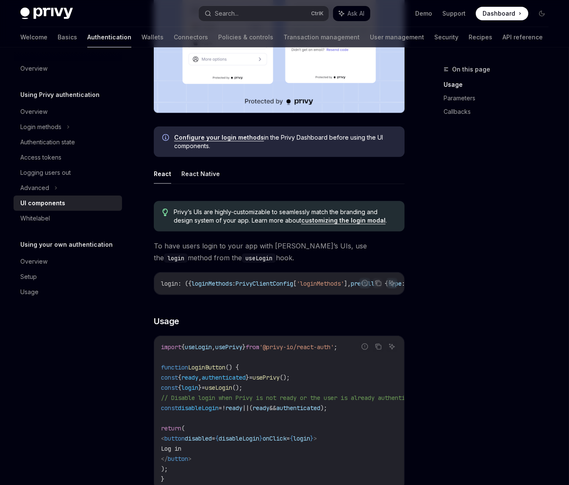
scroll to position [339, 0]
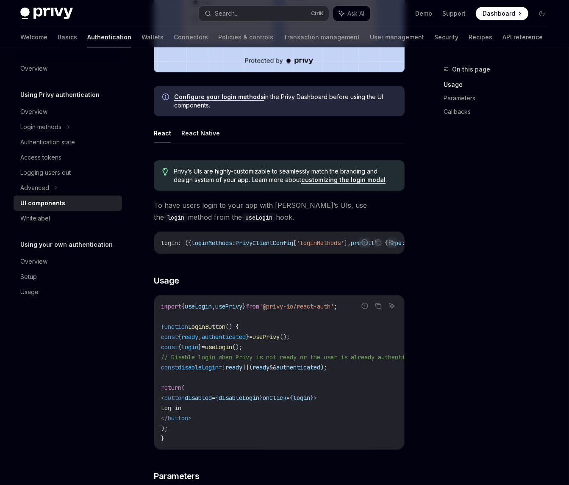
click at [482, 229] on div "On this page Usage Parameters Callbacks" at bounding box center [490, 274] width 129 height 421
drag, startPoint x: 198, startPoint y: 209, endPoint x: 280, endPoint y: 210, distance: 82.6
click at [279, 210] on span "To have users login to your app with Privy’s UIs, use the login method from the…" at bounding box center [279, 211] width 251 height 24
click at [284, 216] on span "To have users login to your app with Privy’s UIs, use the login method from the…" at bounding box center [279, 211] width 251 height 24
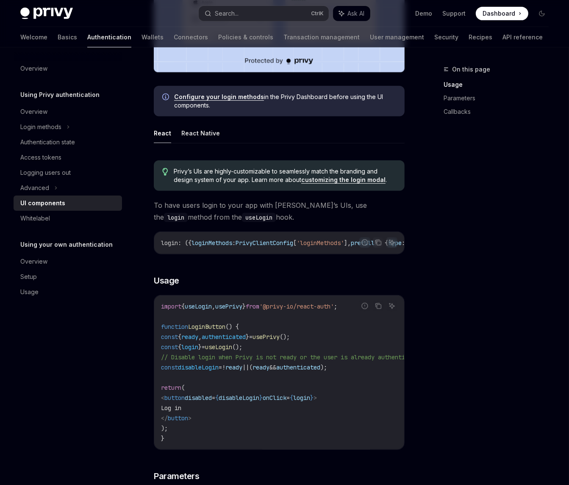
drag, startPoint x: 309, startPoint y: 215, endPoint x: 163, endPoint y: 204, distance: 146.5
click at [160, 204] on span "To have users login to your app with Privy’s UIs, use the login method from the…" at bounding box center [279, 211] width 251 height 24
click at [361, 207] on span "To have users login to your app with Privy’s UIs, use the login method from the…" at bounding box center [279, 211] width 251 height 24
click at [452, 207] on div "On this page Usage Parameters Callbacks" at bounding box center [490, 274] width 129 height 421
drag, startPoint x: 321, startPoint y: 213, endPoint x: 195, endPoint y: 207, distance: 126.8
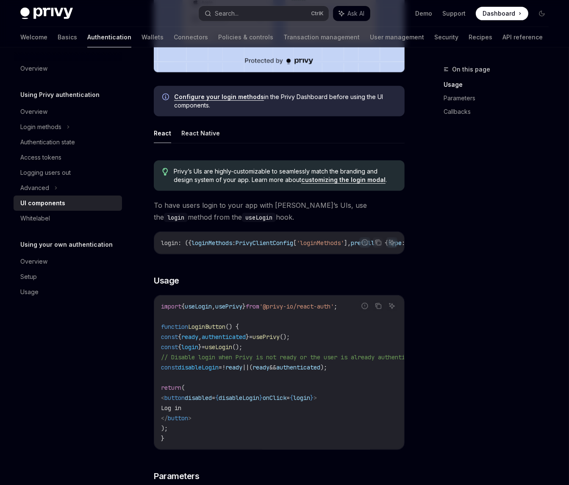
click at [193, 207] on span "To have users login to your app with Privy’s UIs, use the login method from the…" at bounding box center [279, 211] width 251 height 24
click at [272, 214] on span "To have users login to your app with Privy’s UIs, use the login method from the…" at bounding box center [279, 211] width 251 height 24
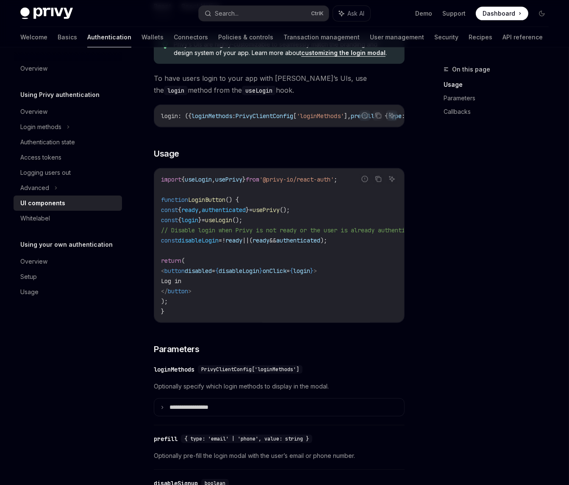
click at [469, 222] on div "On this page Usage Parameters Callbacks" at bounding box center [490, 274] width 129 height 421
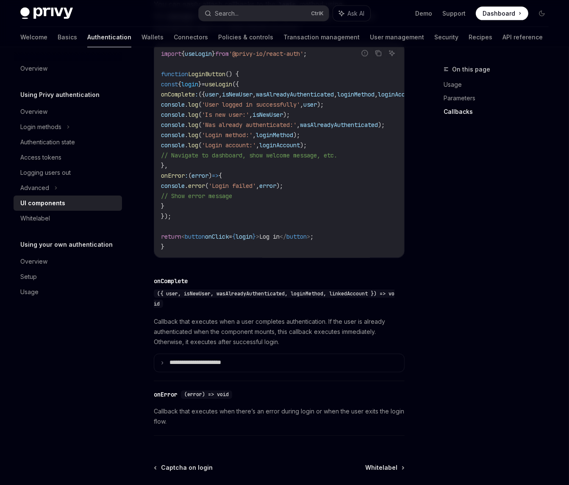
scroll to position [1101, 0]
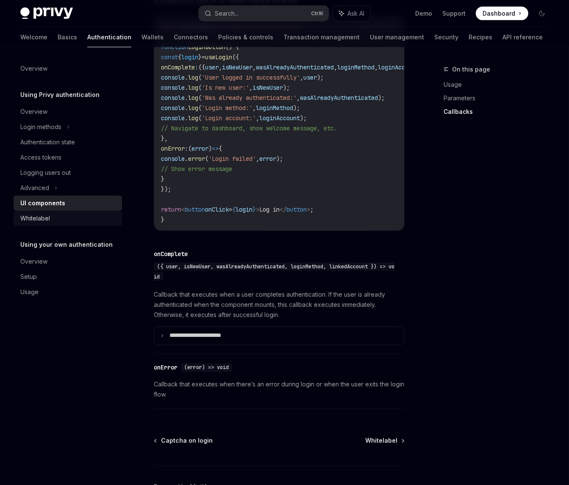
click at [92, 217] on div "Whitelabel" at bounding box center [68, 218] width 97 height 10
type textarea "*"
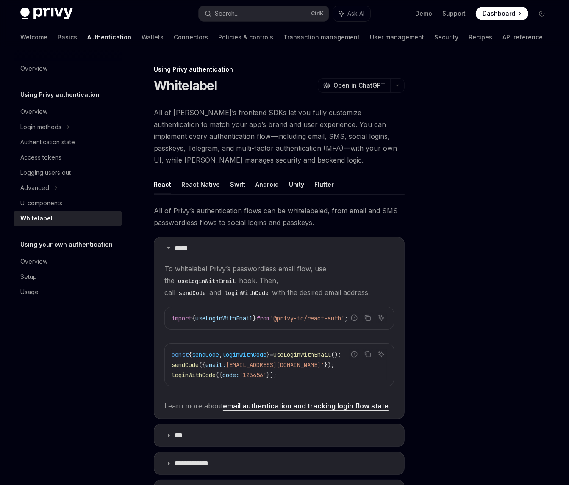
click at [442, 213] on div at bounding box center [490, 274] width 129 height 421
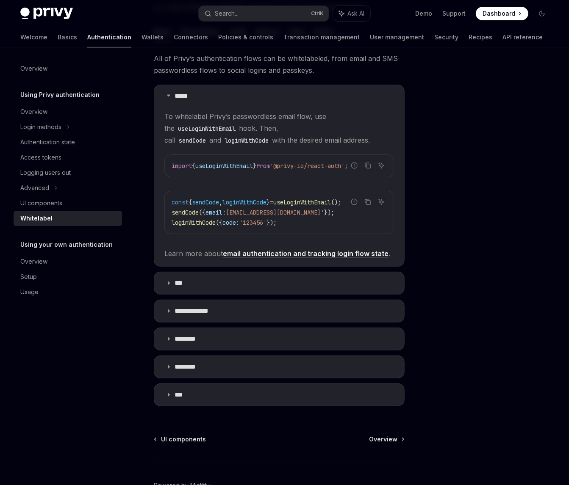
scroll to position [169, 0]
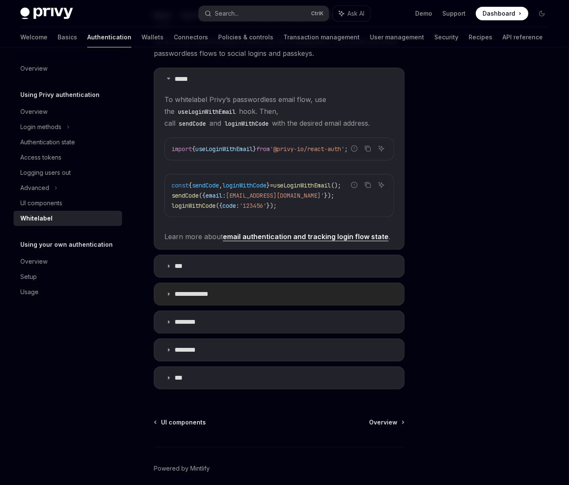
click at [235, 289] on summary "**********" at bounding box center [279, 294] width 250 height 22
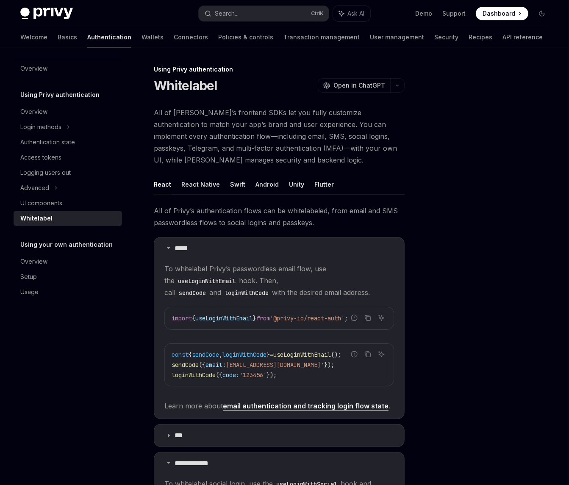
click at [444, 324] on div at bounding box center [490, 274] width 129 height 421
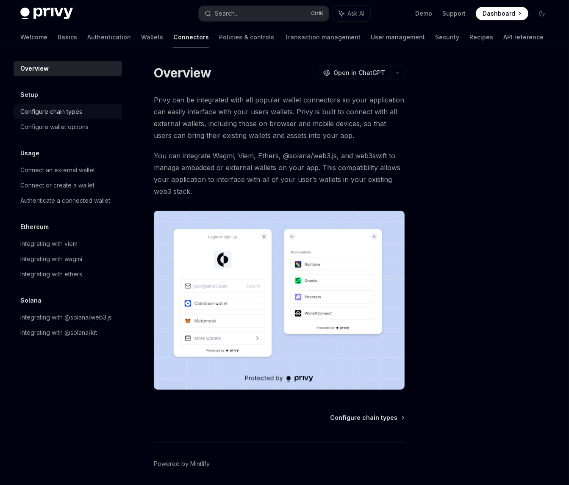
click at [79, 114] on div "Configure chain types" at bounding box center [51, 112] width 62 height 10
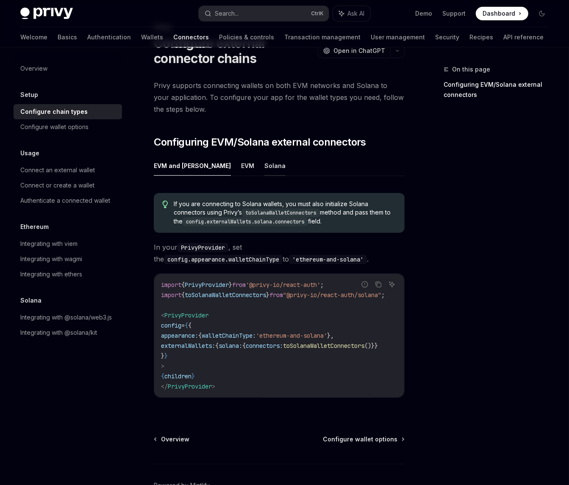
click at [264, 170] on button "Solana" at bounding box center [274, 166] width 21 height 20
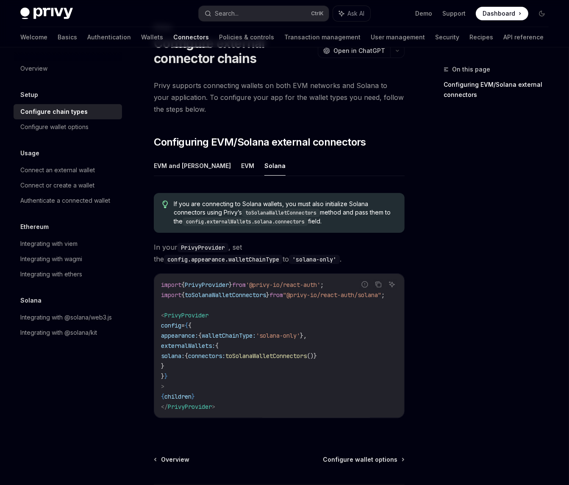
click at [309, 292] on span ""@privy-io/react-auth/solana"" at bounding box center [332, 295] width 98 height 8
copy code "import { toSolanaWalletConnectors } from "@privy-io/react-auth/solana" ;"
drag, startPoint x: 326, startPoint y: 367, endPoint x: 259, endPoint y: 369, distance: 66.5
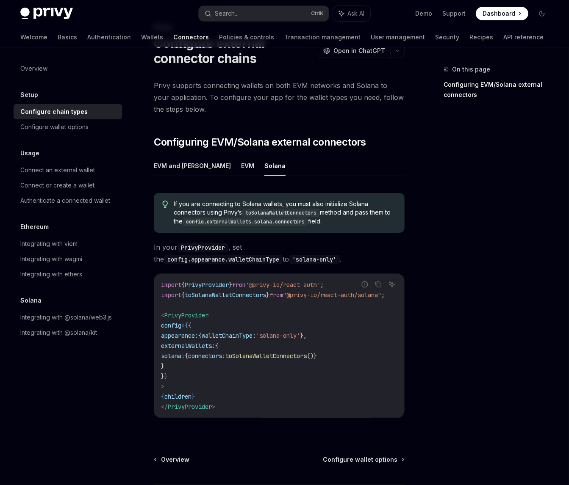
click at [326, 367] on code "import { PrivyProvider } from '@privy-io/react-auth' ; import { toSolanaWalletC…" at bounding box center [283, 346] width 244 height 132
click at [240, 368] on code "import { PrivyProvider } from '@privy-io/react-auth' ; import { toSolanaWalletC…" at bounding box center [283, 346] width 244 height 132
drag, startPoint x: 212, startPoint y: 362, endPoint x: 156, endPoint y: 346, distance: 57.6
click at [156, 346] on div "import { PrivyProvider } from '@privy-io/react-auth' ; import { toSolanaWalletC…" at bounding box center [279, 346] width 250 height 144
copy code "externalWallets: { solana: { connectors: toSolanaWalletConnectors ()} }"
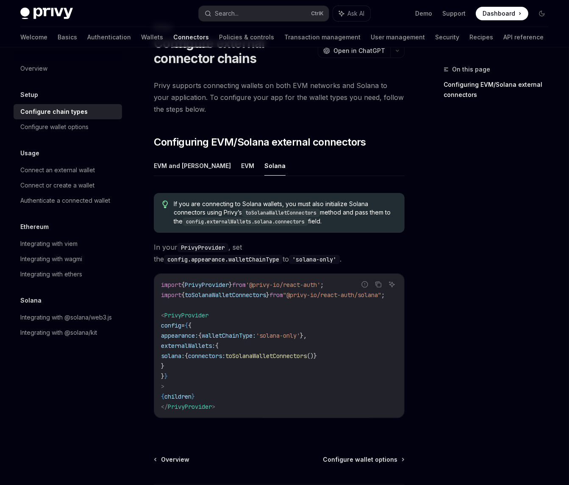
click at [471, 131] on div "On this page Configuring EVM/Solana external connectors" at bounding box center [490, 274] width 129 height 421
click at [478, 151] on div "On this page Configuring EVM/Solana external connectors" at bounding box center [490, 274] width 129 height 421
click at [479, 143] on div "On this page Configuring EVM/Solana external connectors" at bounding box center [490, 274] width 129 height 421
click at [487, 179] on div "On this page Configuring EVM/Solana external connectors" at bounding box center [490, 274] width 129 height 421
type textarea "*"
